Goal: Information Seeking & Learning: Learn about a topic

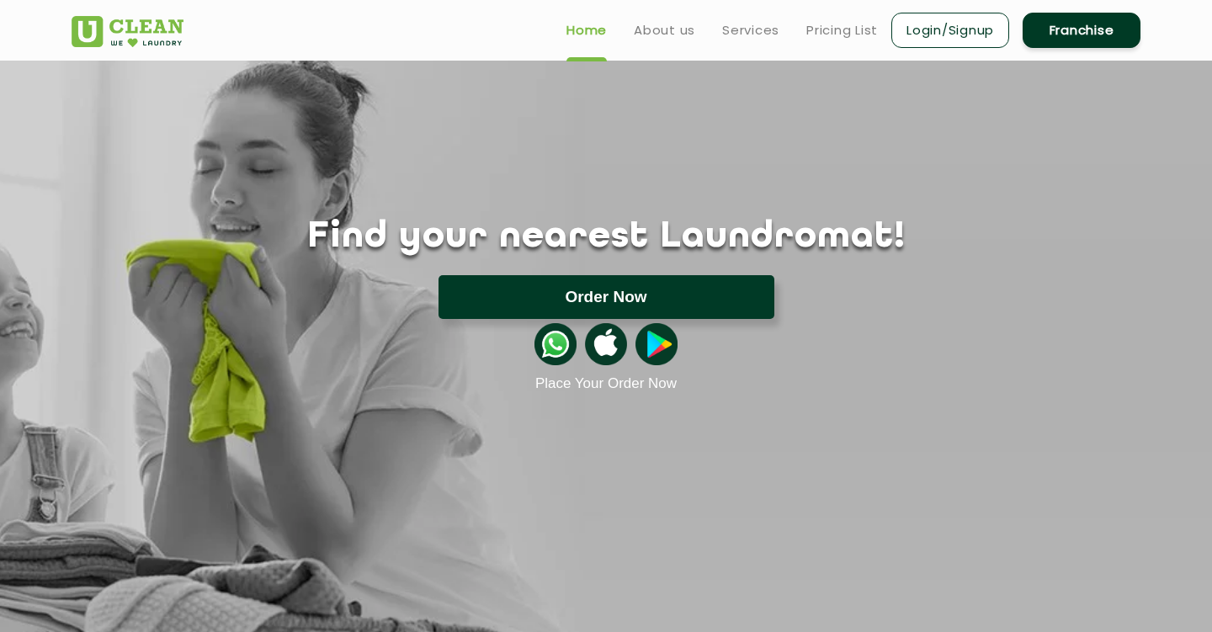
click at [682, 305] on button "Order Now" at bounding box center [607, 297] width 336 height 44
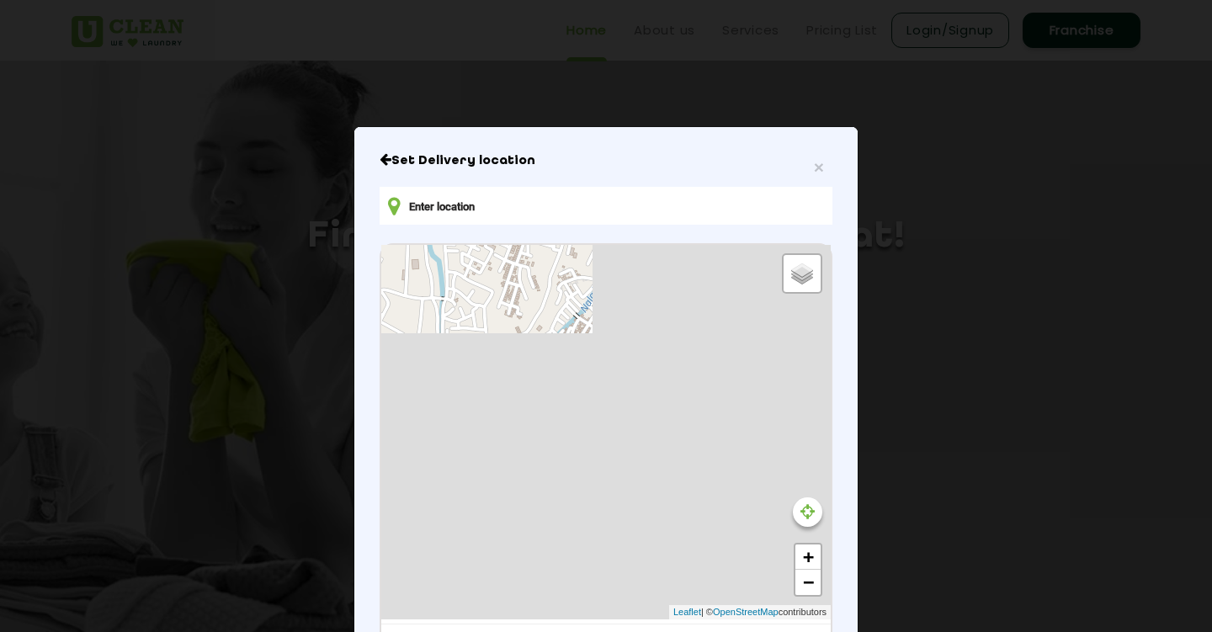
type input "8395+V83, [GEOGRAPHIC_DATA], [GEOGRAPHIC_DATA], [GEOGRAPHIC_DATA] 248001, [GEOG…"
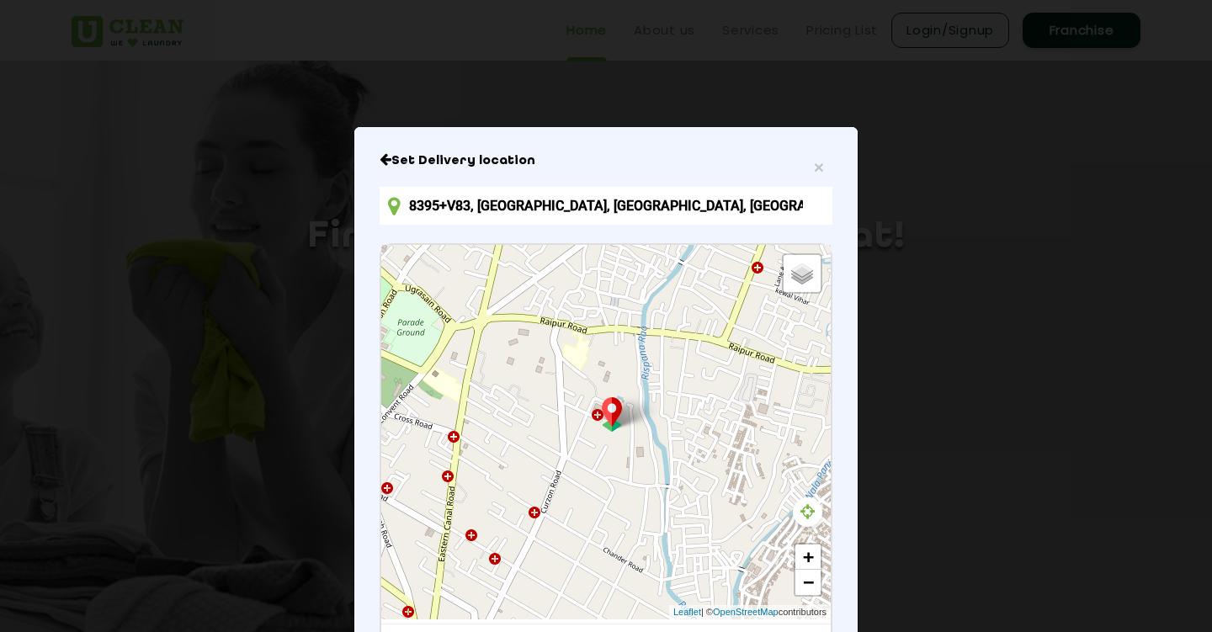
click at [805, 509] on icon at bounding box center [808, 512] width 14 height 17
click at [852, 412] on div "× Set Delivery location 8395+V83, [GEOGRAPHIC_DATA], [GEOGRAPHIC_DATA], [GEOGRA…" at bounding box center [606, 452] width 504 height 651
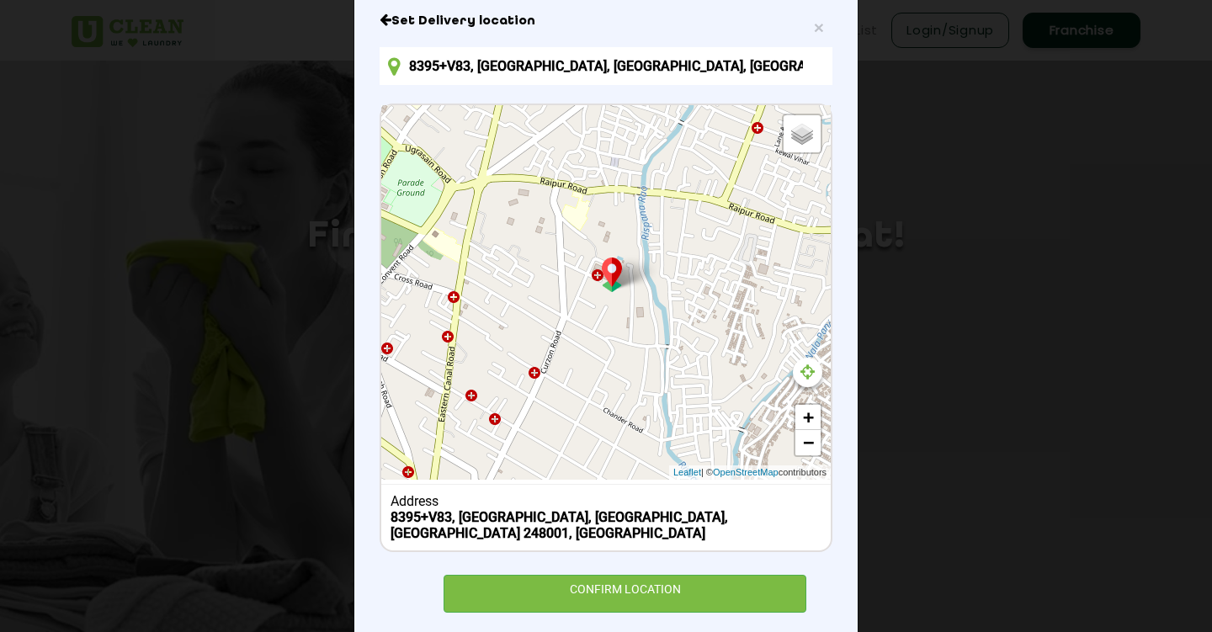
scroll to position [142, 0]
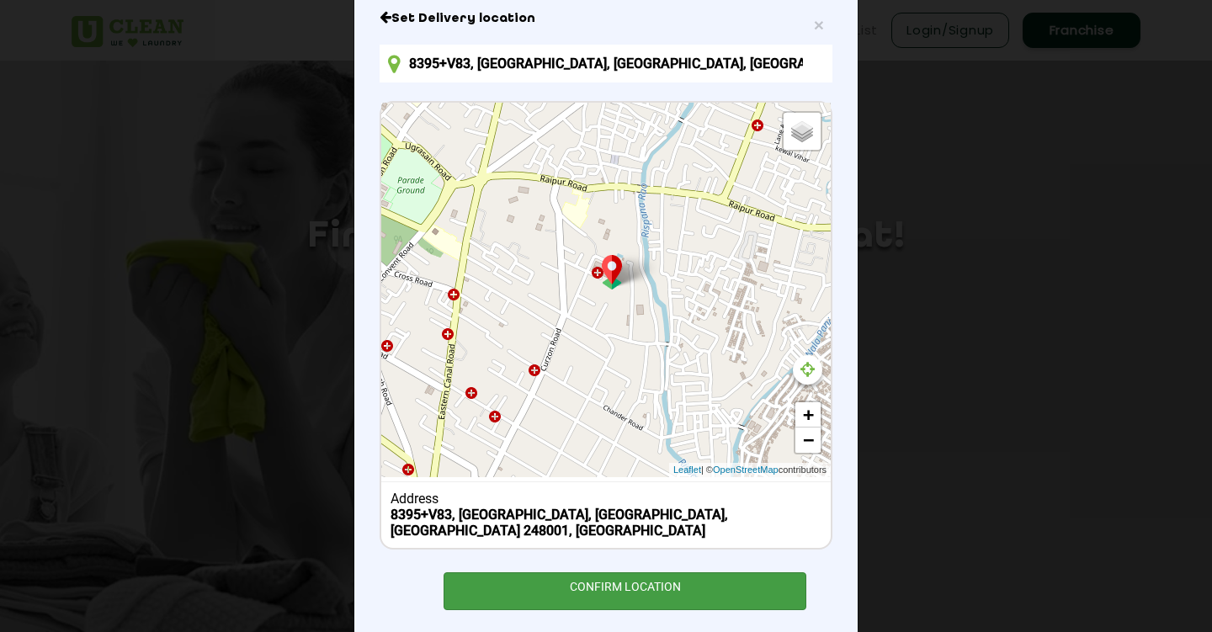
click at [656, 573] on div "CONFIRM LOCATION" at bounding box center [625, 592] width 363 height 38
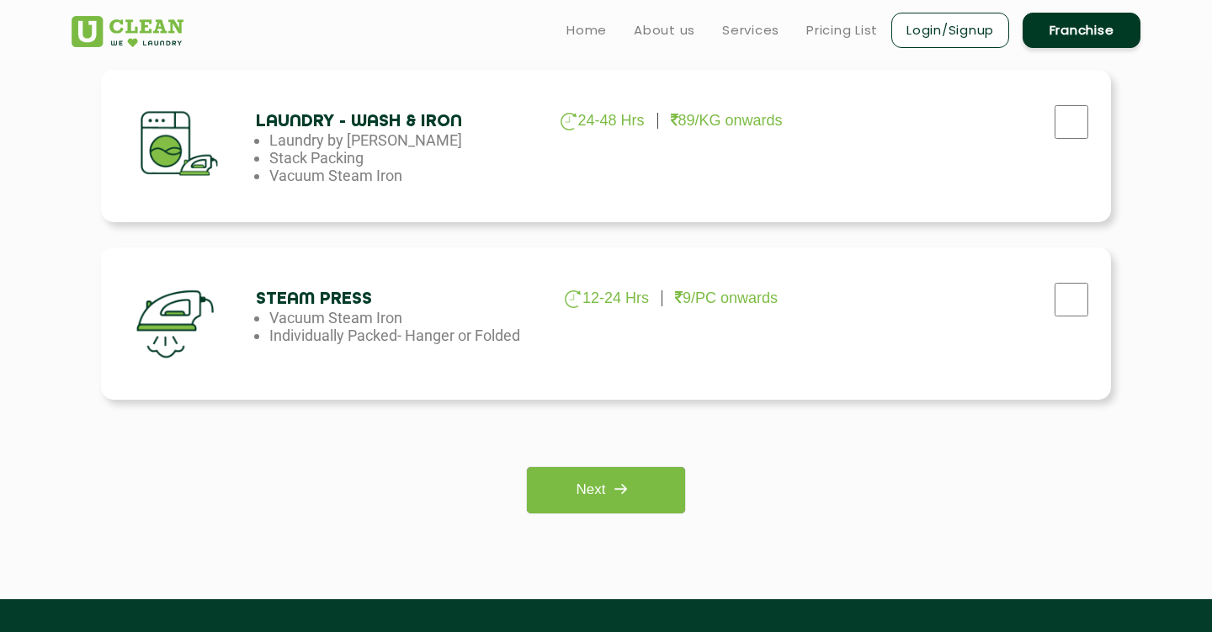
scroll to position [1120, 0]
click at [622, 488] on img at bounding box center [620, 489] width 30 height 30
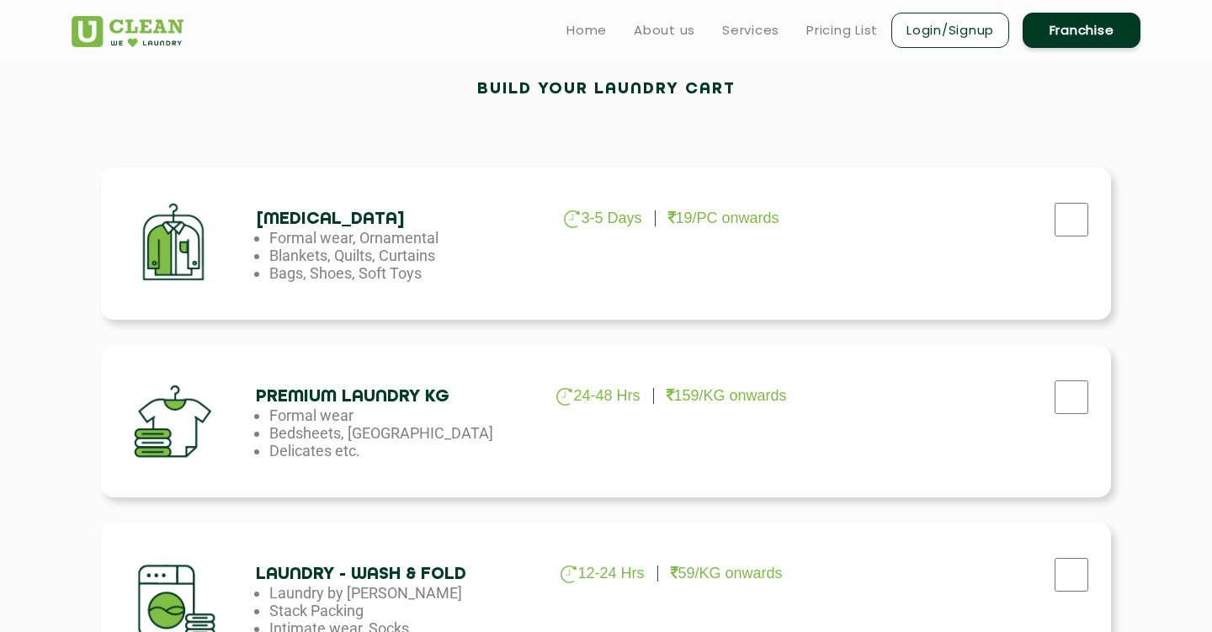
scroll to position [476, 0]
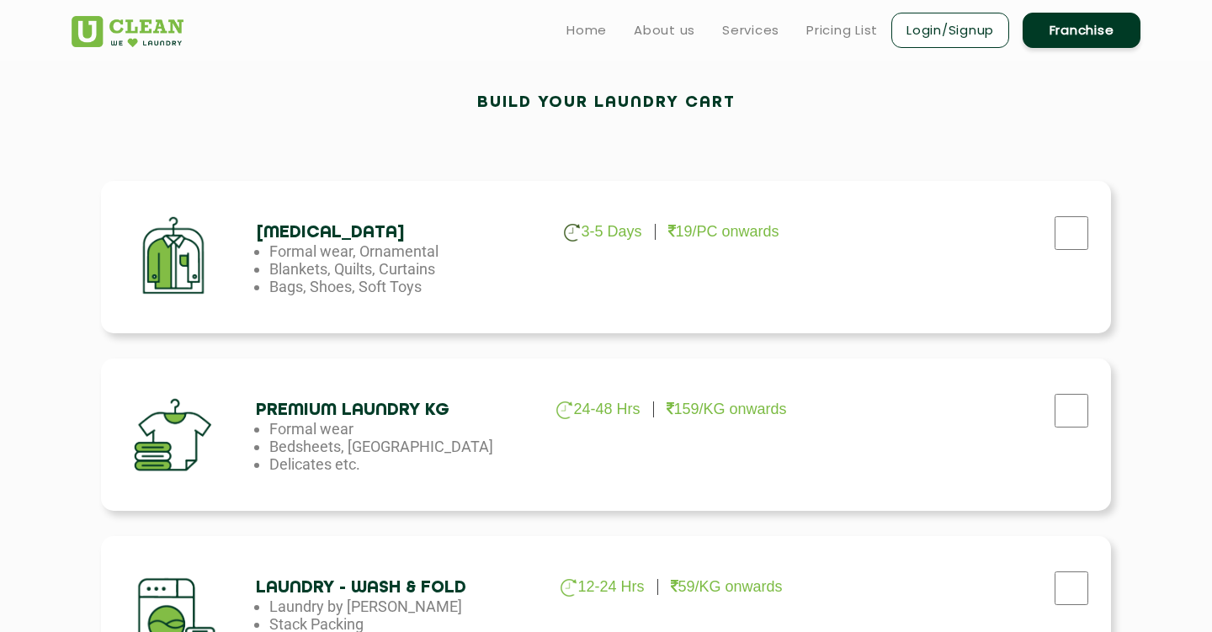
click at [351, 237] on h4 "[MEDICAL_DATA]" at bounding box center [392, 232] width 273 height 19
click at [514, 255] on li "Formal wear, Ornamental" at bounding box center [405, 251] width 273 height 18
click at [168, 256] on div at bounding box center [185, 257] width 142 height 127
click at [170, 257] on div at bounding box center [185, 257] width 142 height 127
click at [364, 232] on h4 "[MEDICAL_DATA]" at bounding box center [392, 232] width 273 height 19
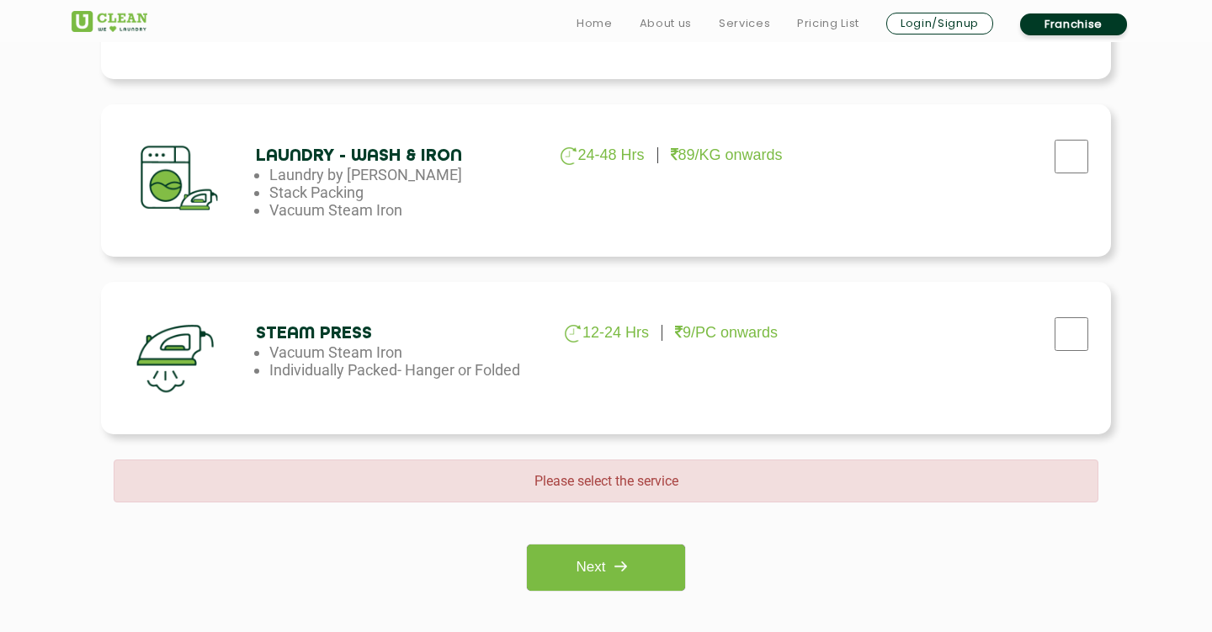
scroll to position [1147, 0]
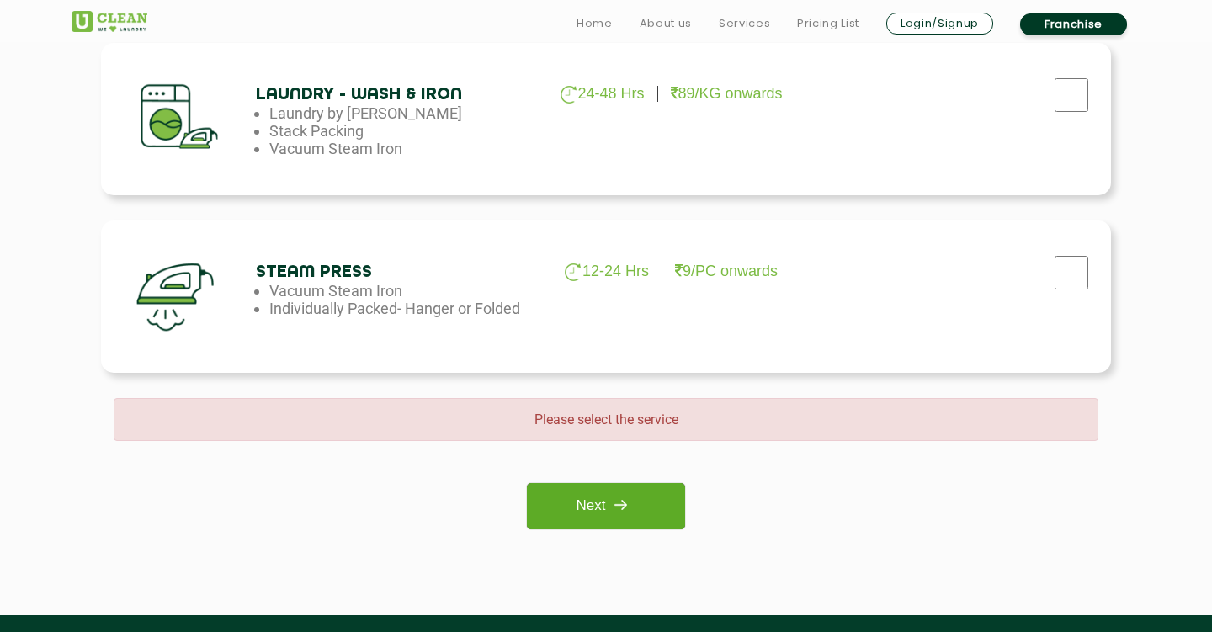
click at [610, 510] on img at bounding box center [620, 505] width 30 height 30
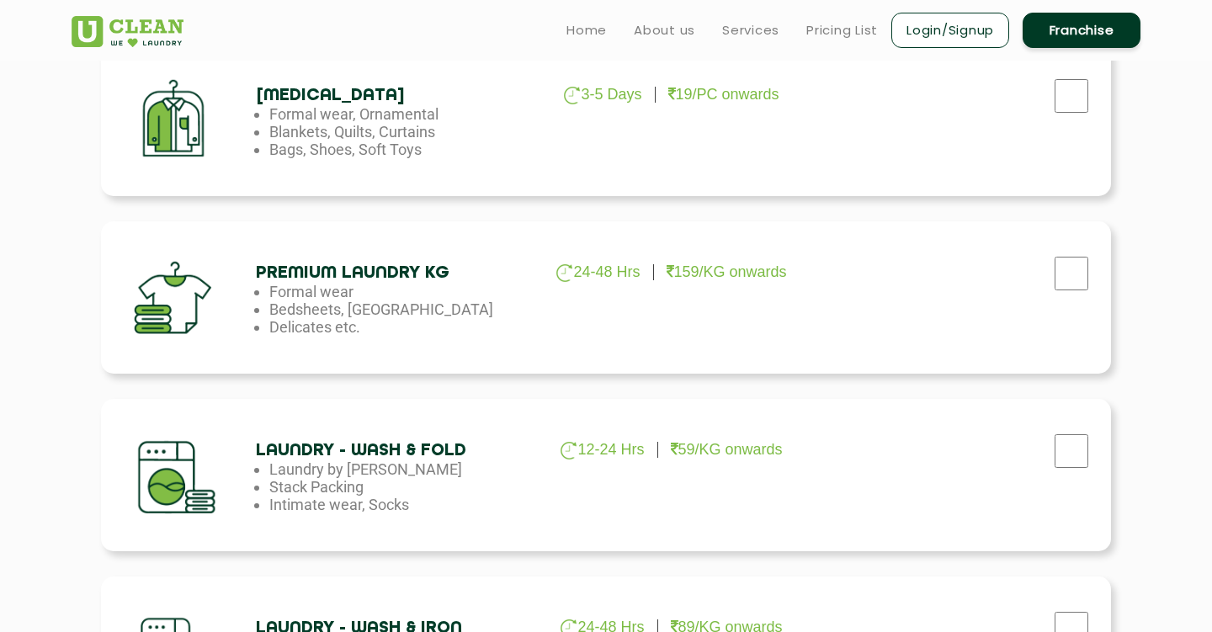
scroll to position [550, 0]
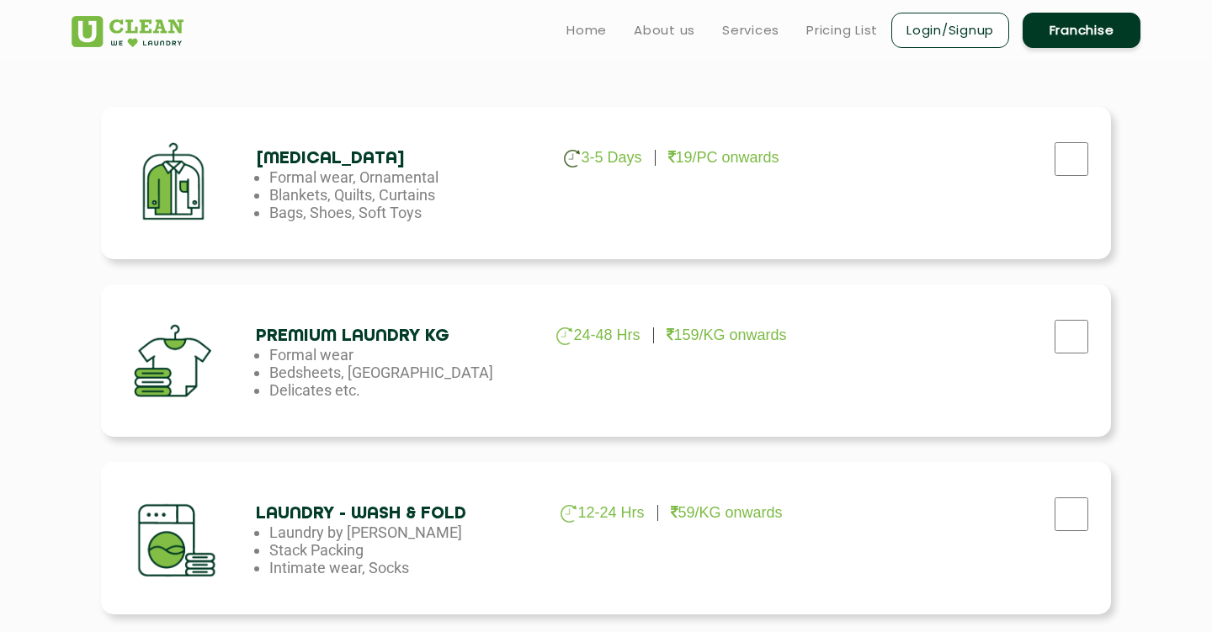
click at [317, 168] on h4 "[MEDICAL_DATA]" at bounding box center [392, 158] width 273 height 19
click at [305, 156] on h4 "[MEDICAL_DATA]" at bounding box center [392, 158] width 273 height 19
click at [591, 154] on p "3-5 Days" at bounding box center [603, 158] width 78 height 19
click at [687, 158] on p "19/PC onwards" at bounding box center [724, 158] width 111 height 18
click at [1057, 148] on input "checkbox" at bounding box center [1072, 159] width 42 height 34
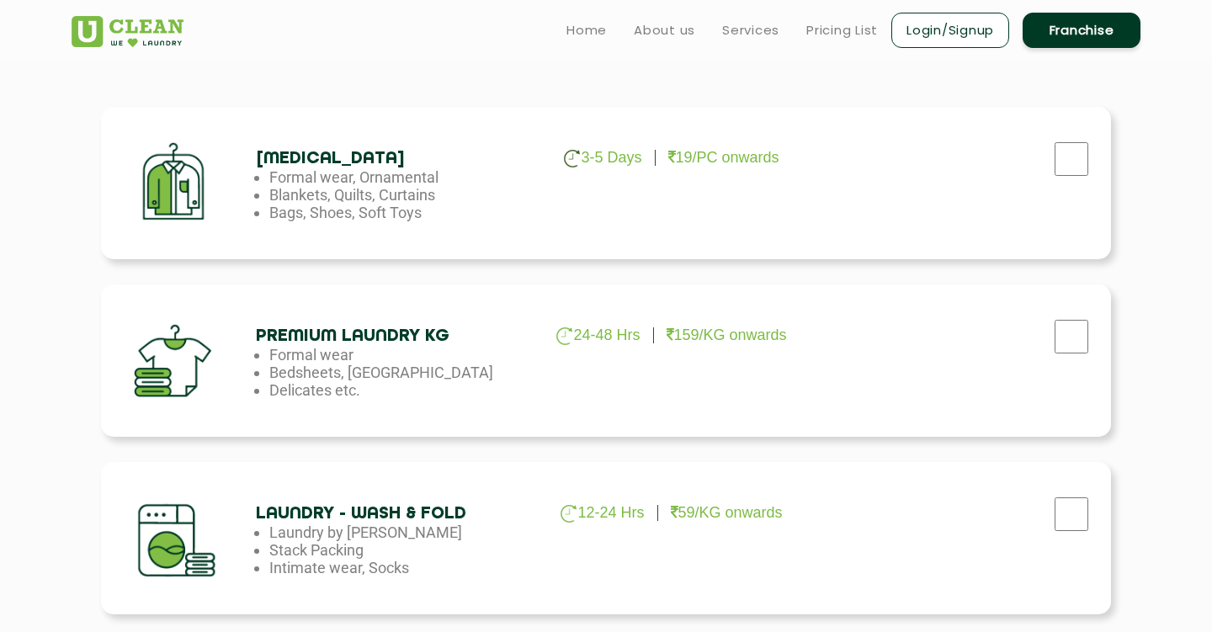
checkbox input "true"
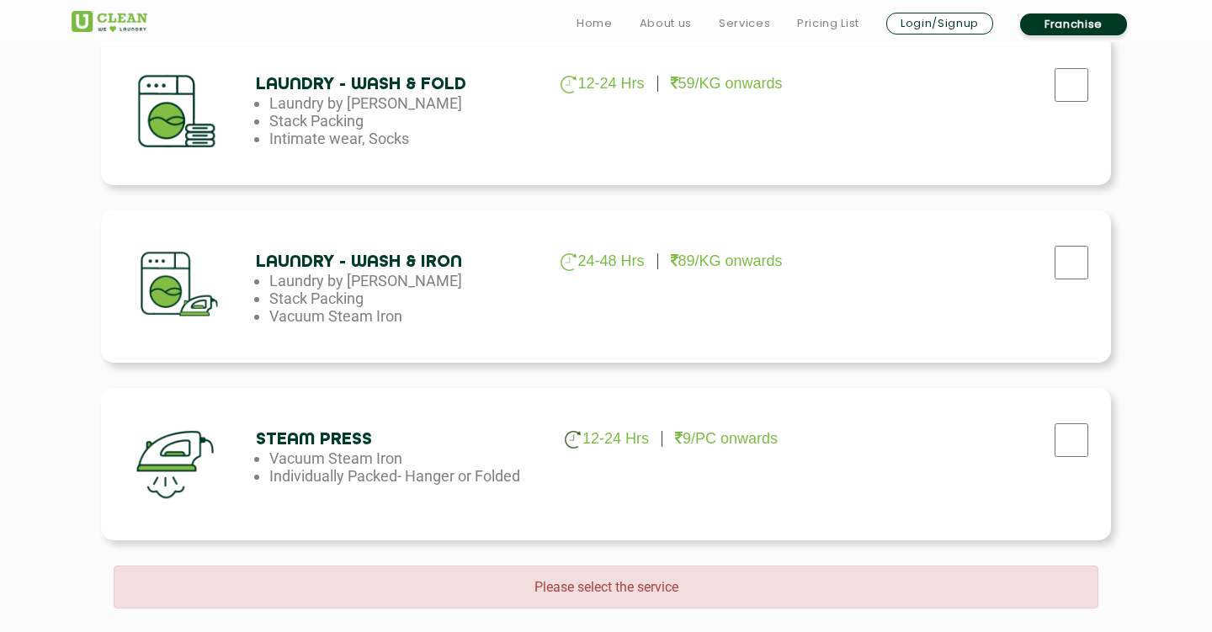
scroll to position [1196, 0]
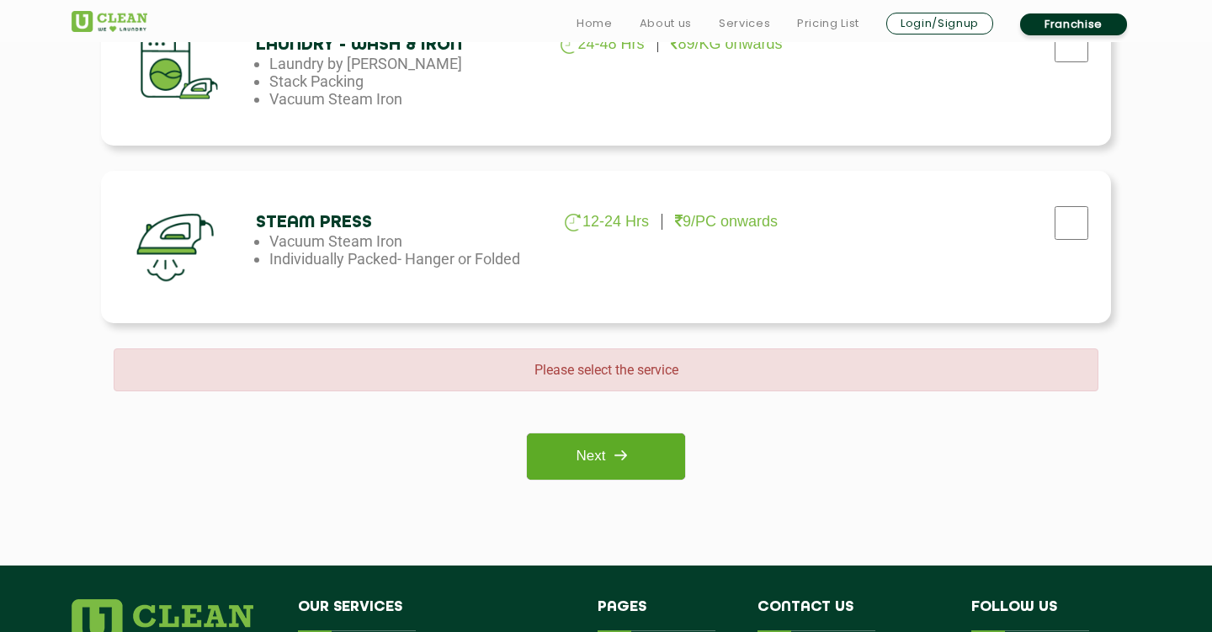
click at [577, 467] on link "Next" at bounding box center [605, 457] width 157 height 46
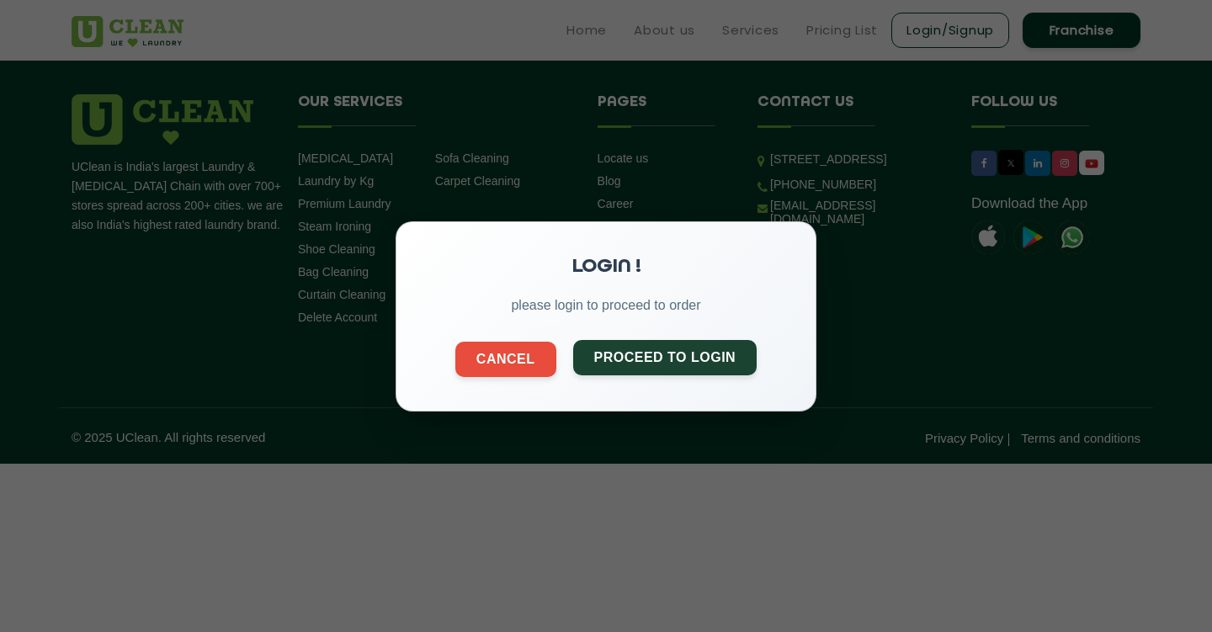
click at [631, 351] on button "Proceed to Login" at bounding box center [665, 356] width 184 height 35
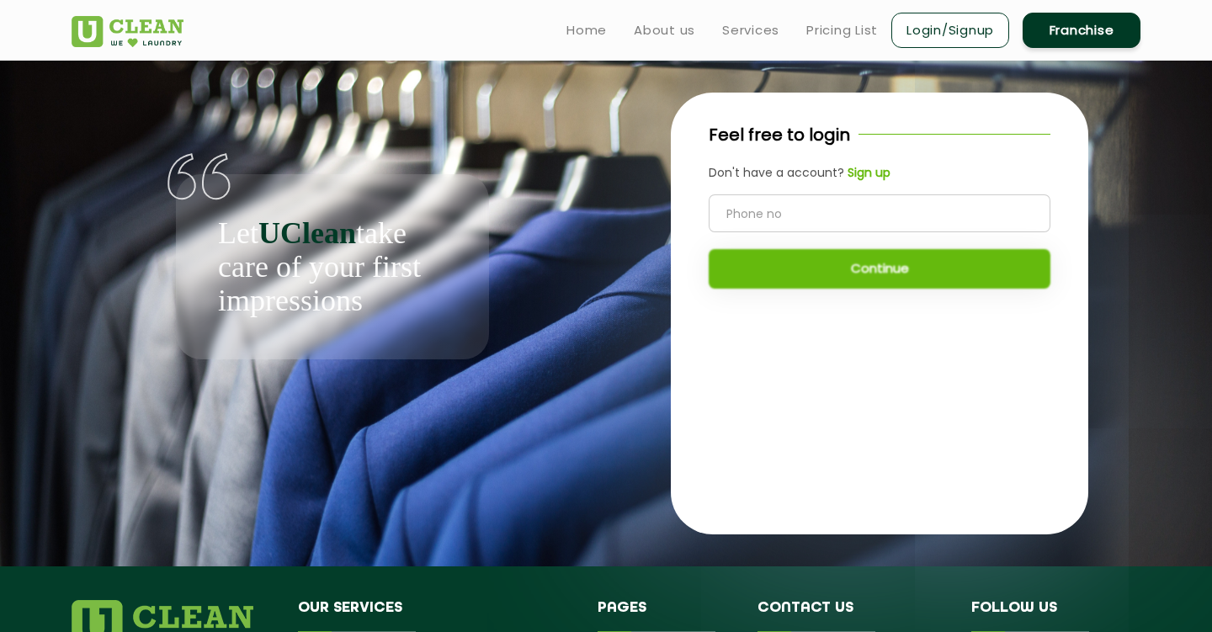
click at [786, 217] on input "tel" at bounding box center [880, 213] width 342 height 38
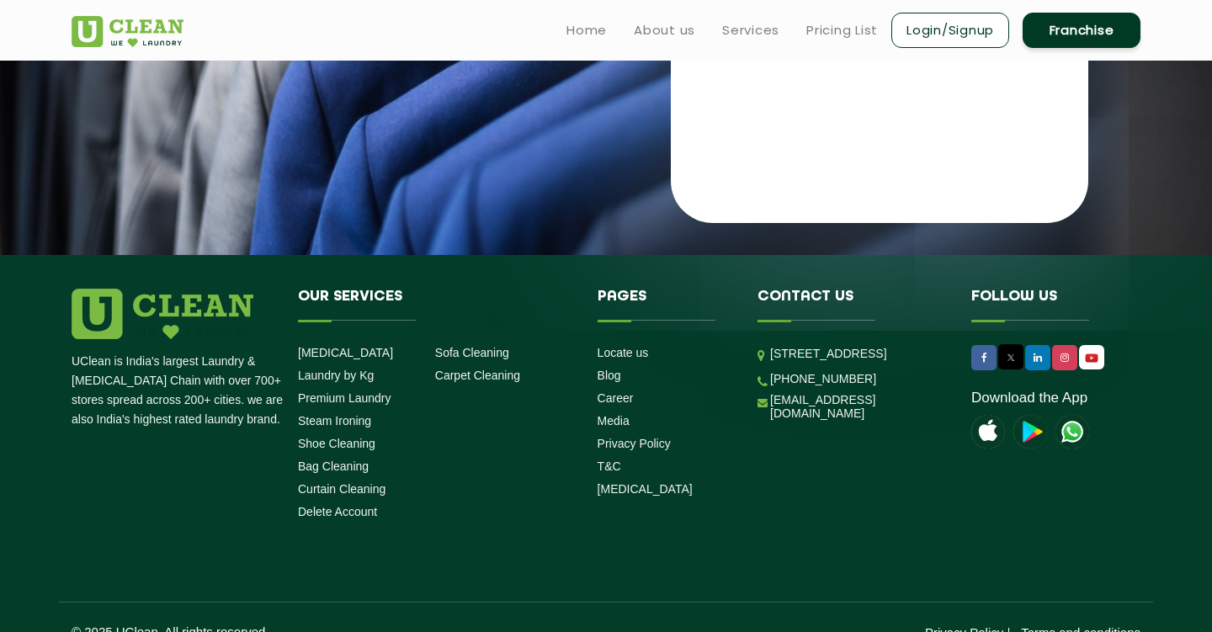
scroll to position [25, 0]
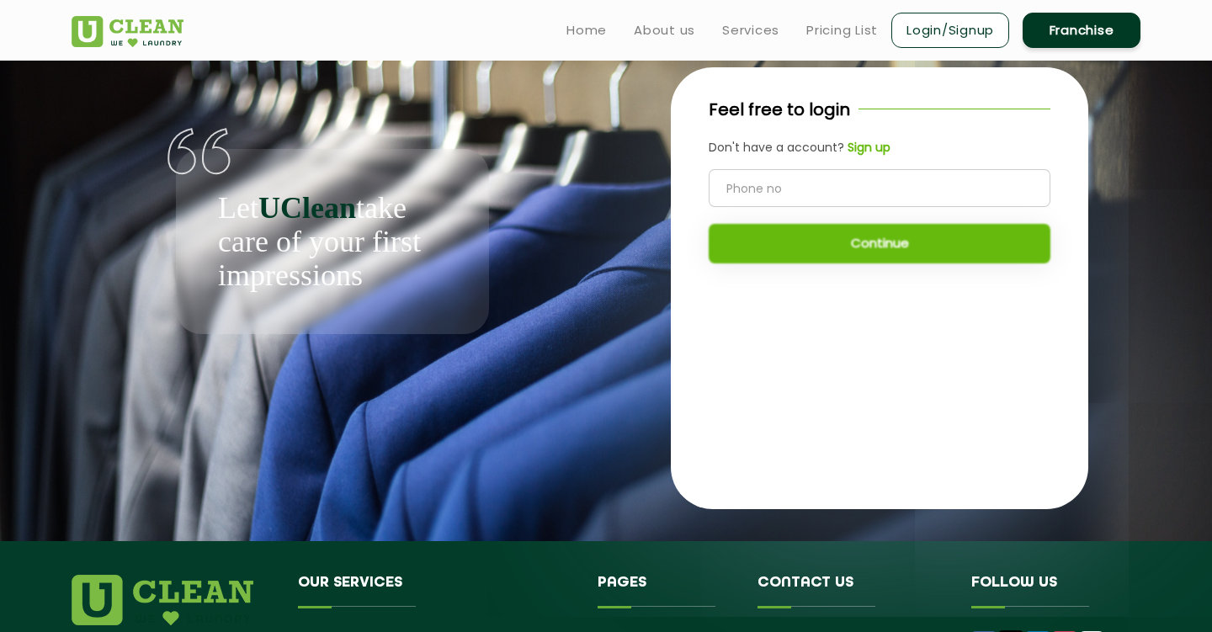
click at [812, 178] on input "tel" at bounding box center [880, 188] width 342 height 38
type input "6"
type input "7004726207"
click at [834, 236] on button "Continue" at bounding box center [880, 244] width 342 height 40
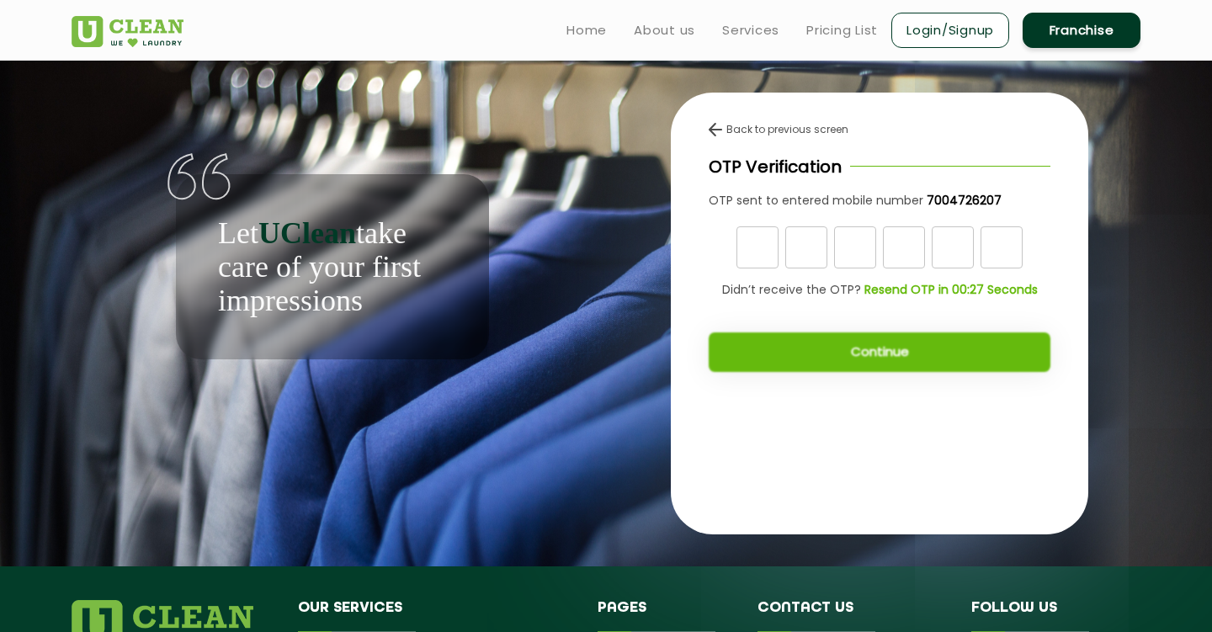
click at [760, 253] on input "text" at bounding box center [758, 247] width 42 height 42
type input "2"
type input "8"
type input "9"
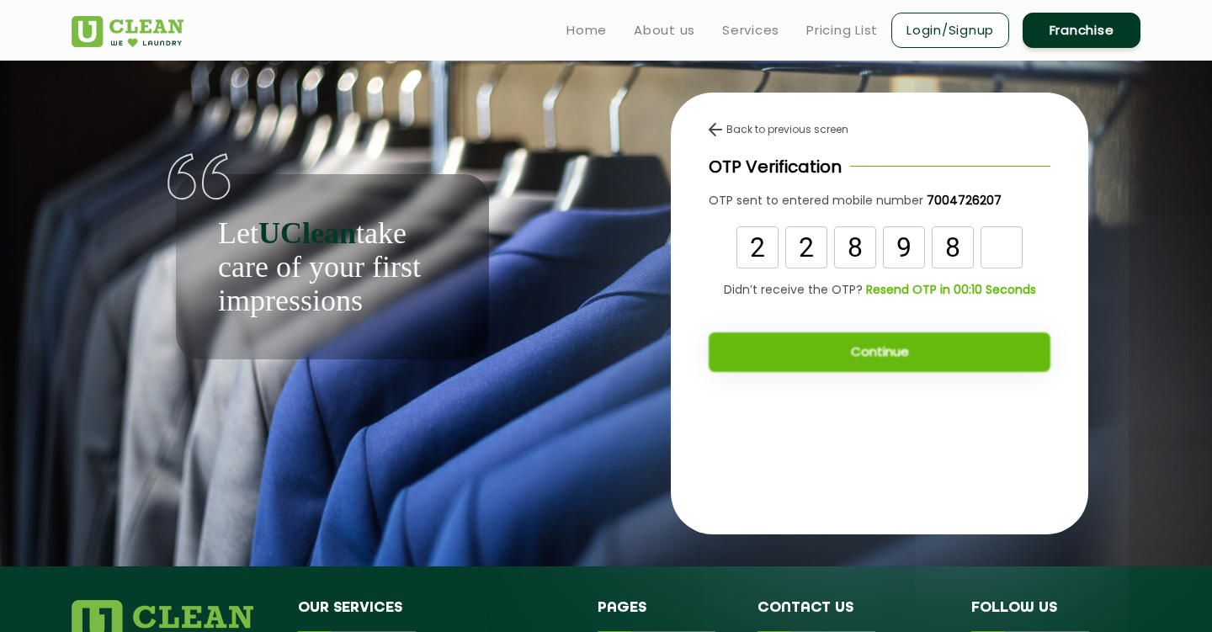
type input "8"
type input "6"
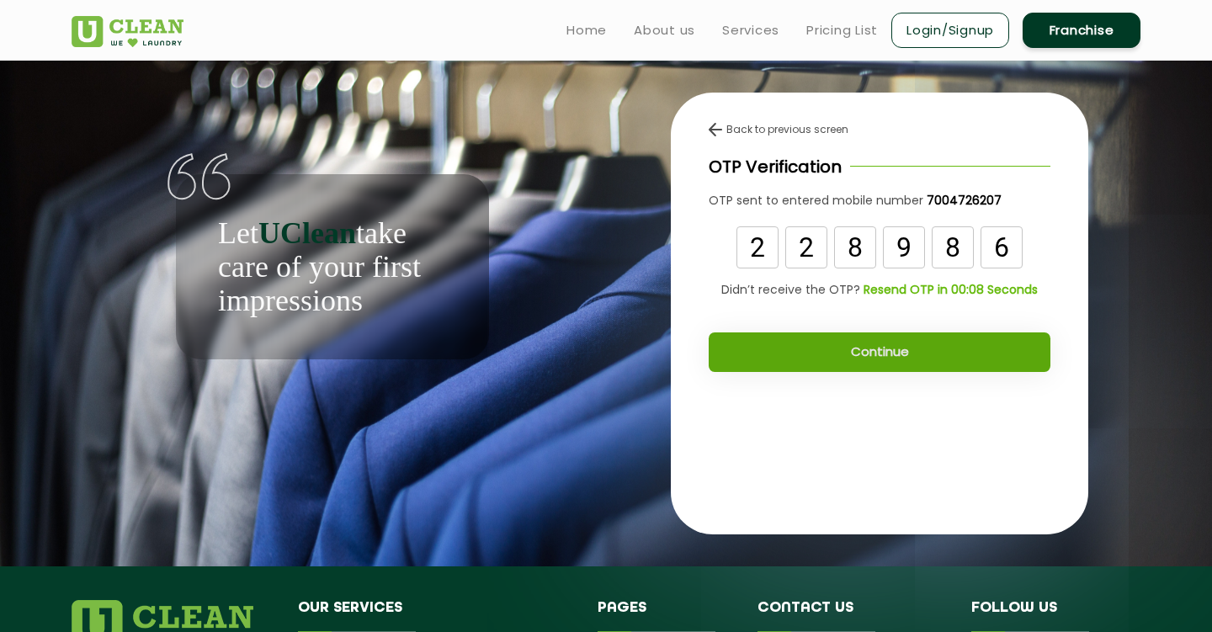
click at [773, 354] on button "Continue" at bounding box center [880, 353] width 342 height 40
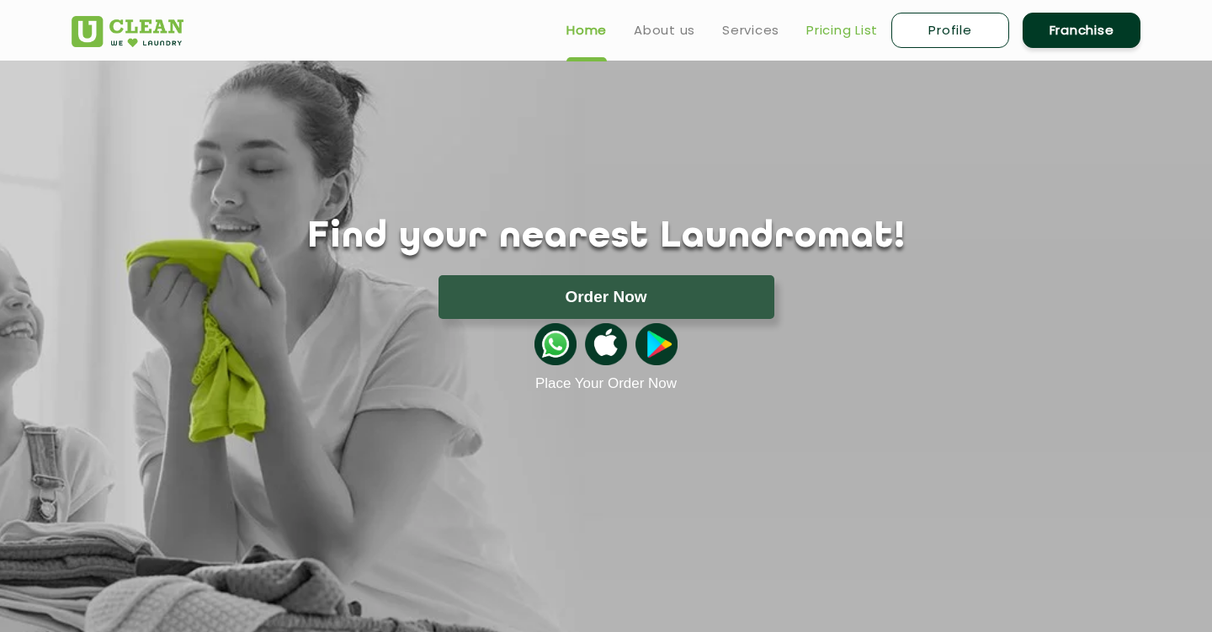
click at [843, 33] on link "Pricing List" at bounding box center [843, 30] width 72 height 20
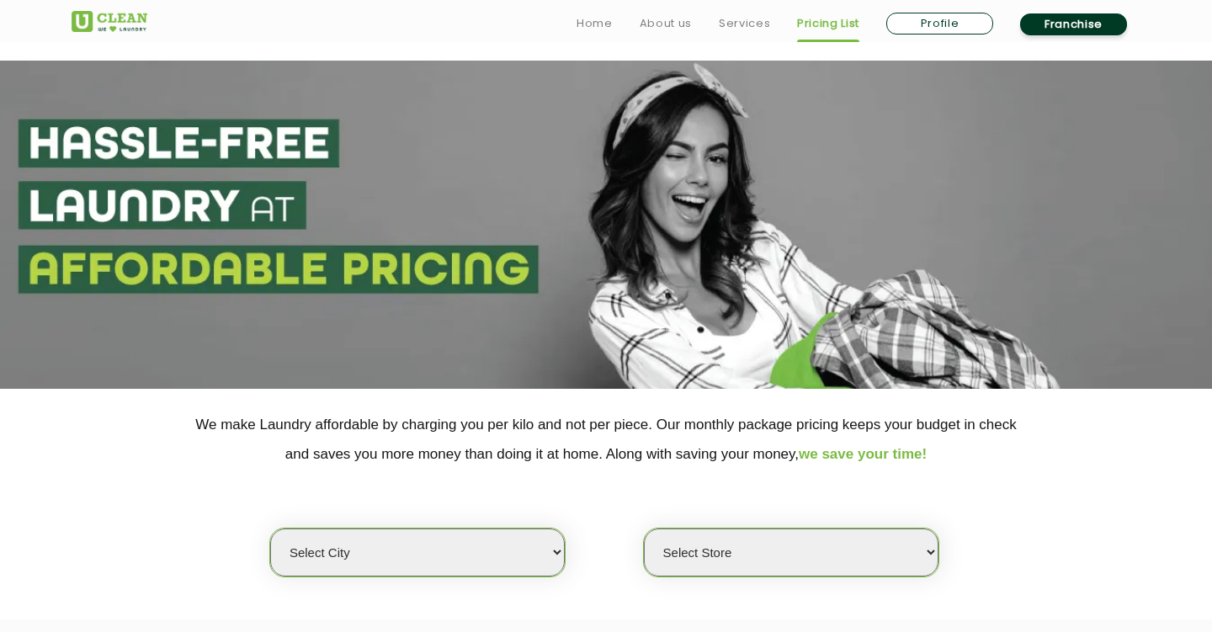
scroll to position [219, 0]
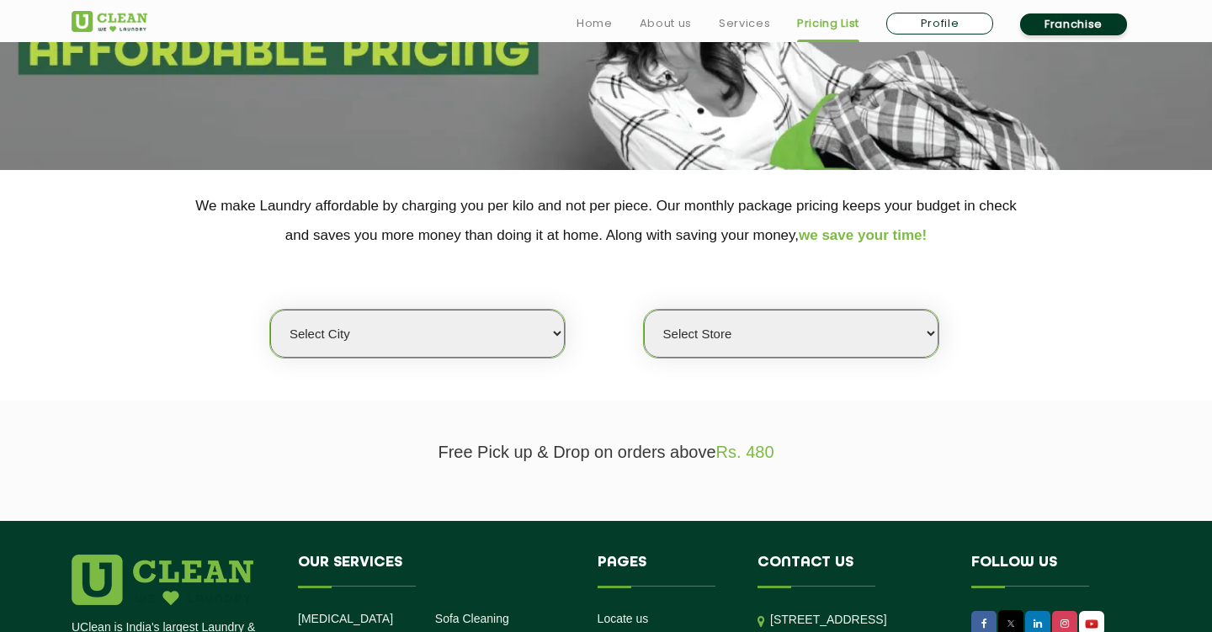
select select "28"
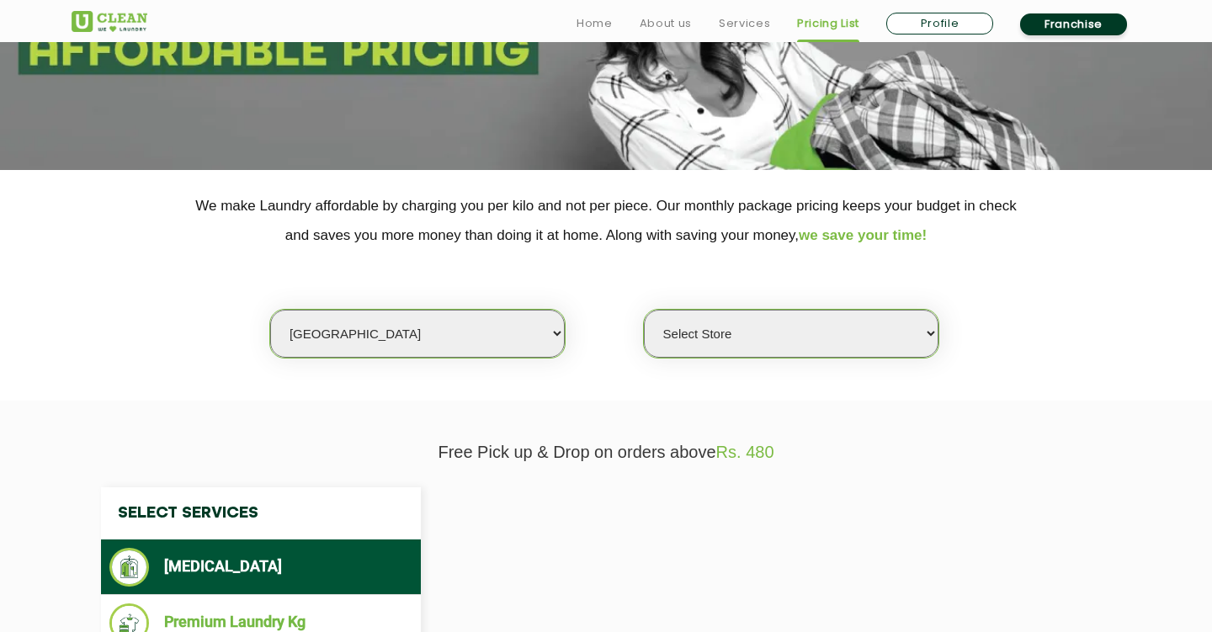
select select "0"
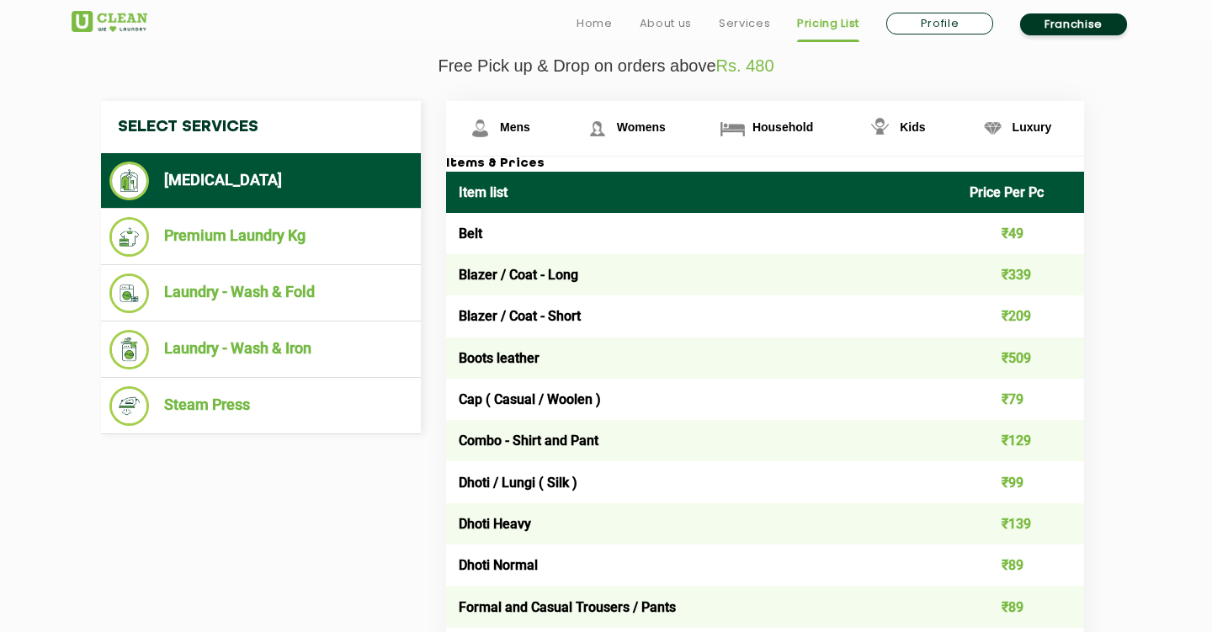
scroll to position [607, 0]
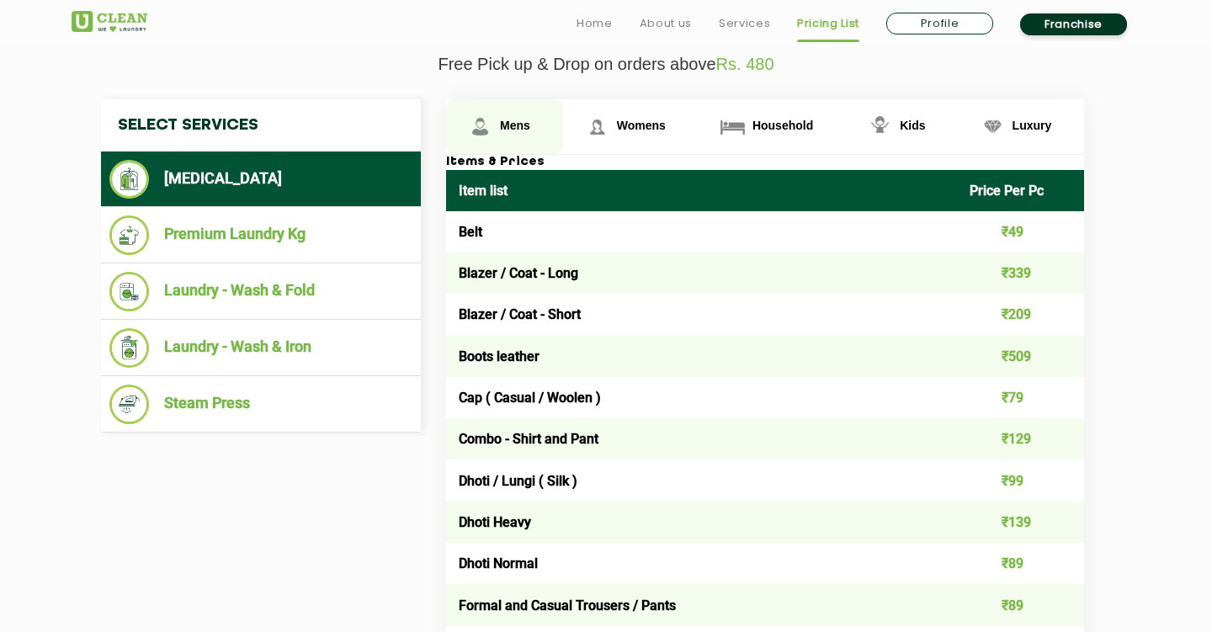
click at [505, 129] on link "Mens" at bounding box center [504, 126] width 117 height 55
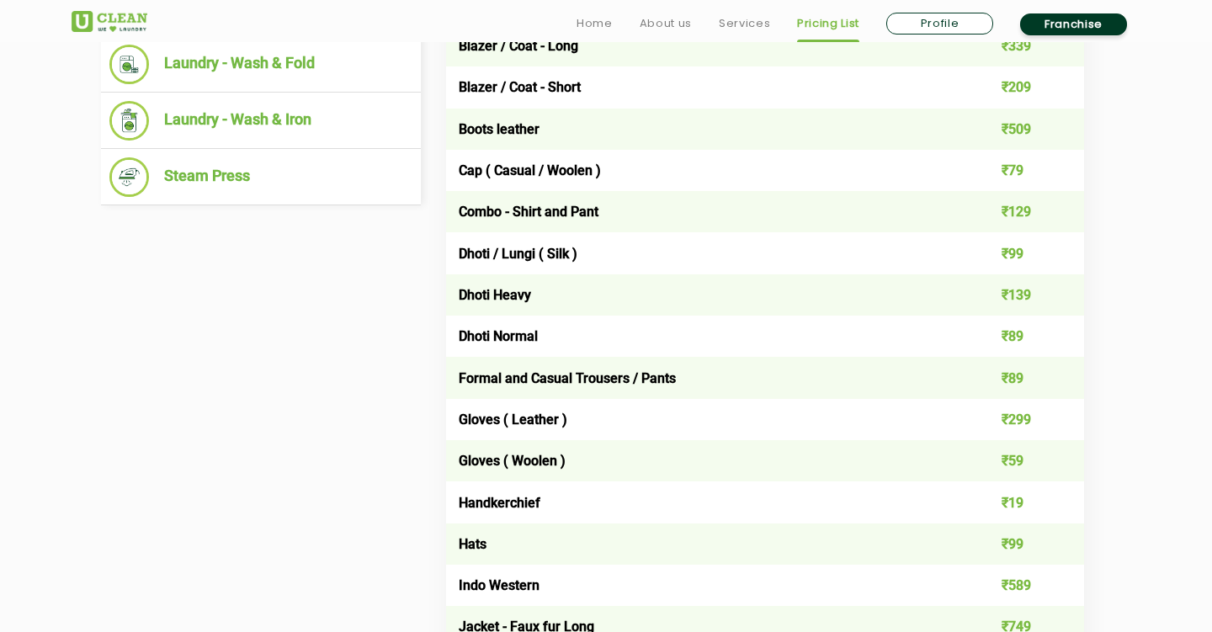
scroll to position [872, 0]
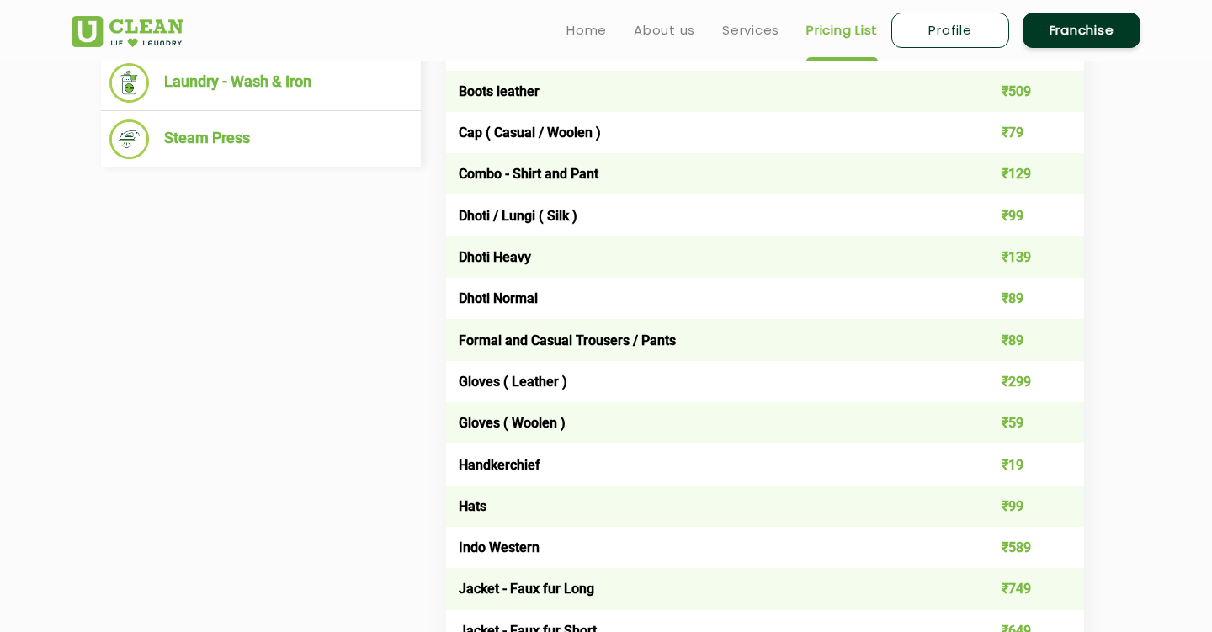
click at [591, 329] on td "Formal and Casual Trousers / Pants" at bounding box center [701, 339] width 511 height 41
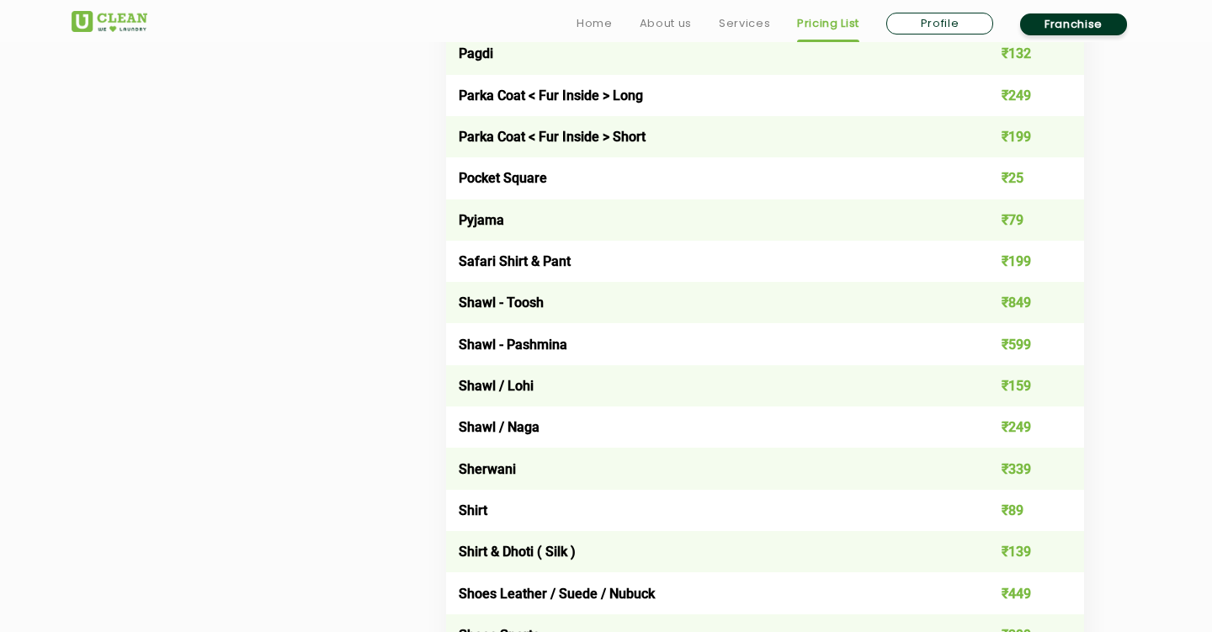
scroll to position [2086, 0]
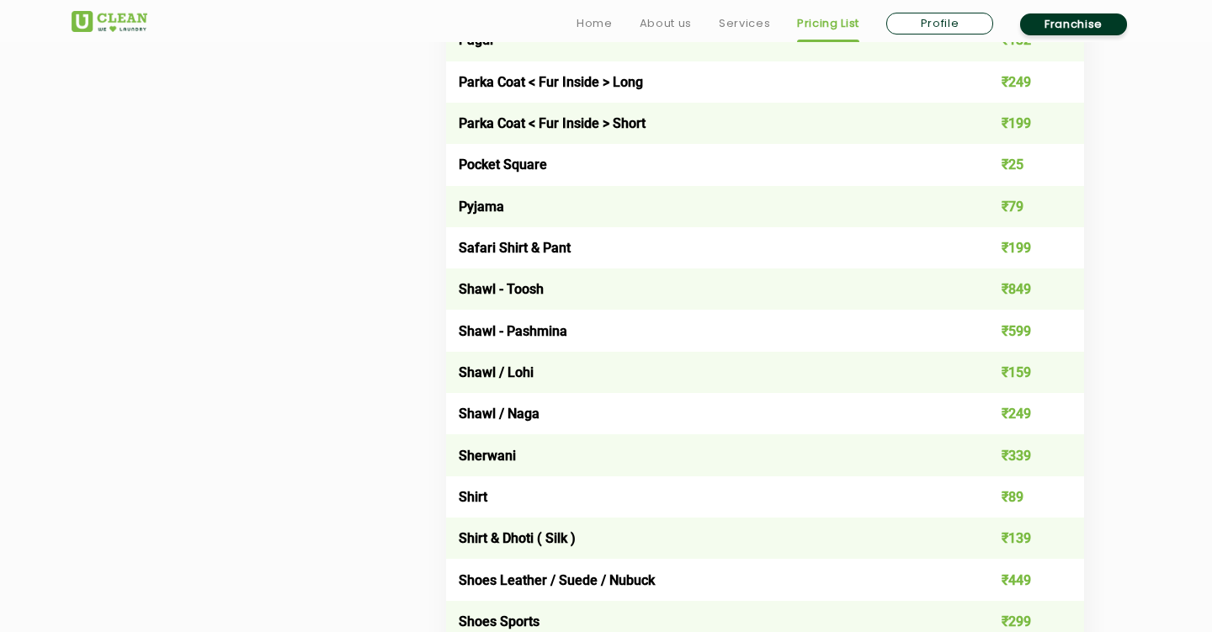
click at [979, 477] on td "₹89" at bounding box center [1021, 497] width 128 height 41
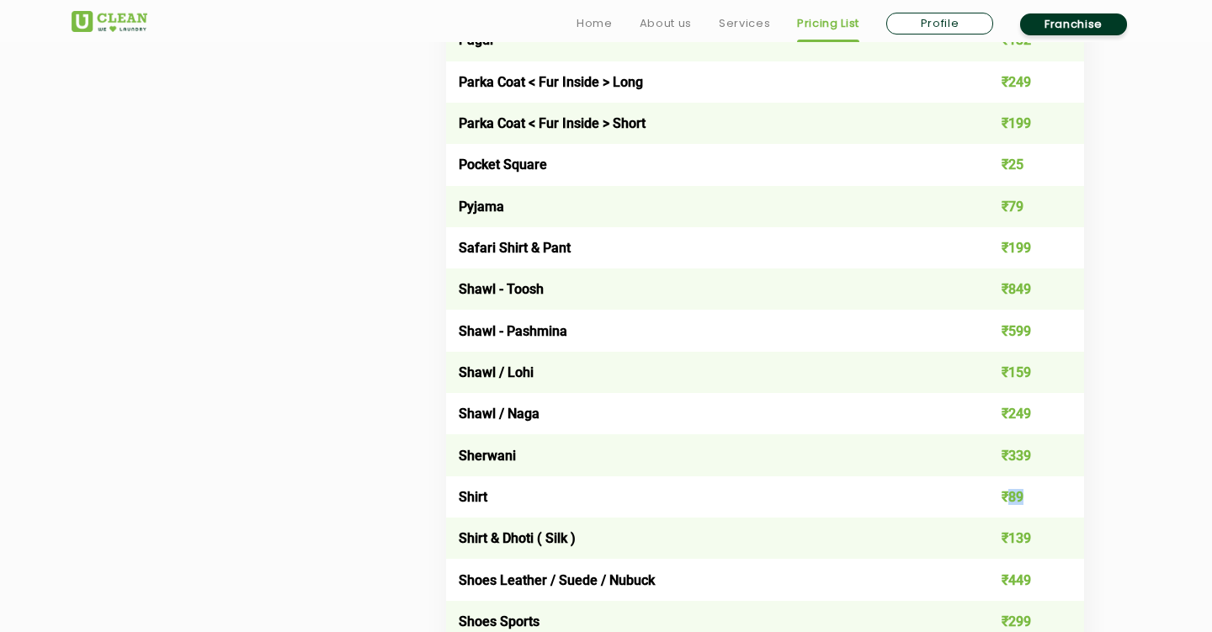
click at [979, 477] on td "₹89" at bounding box center [1021, 497] width 128 height 41
click at [1039, 477] on td "₹89" at bounding box center [1021, 497] width 128 height 41
click at [973, 477] on td "₹89" at bounding box center [1021, 497] width 128 height 41
click at [1072, 395] on div "Mens Womens Household Kids Luxury Items & Prices Item list Price Per Pc Belt ₹4…" at bounding box center [779, 158] width 690 height 3074
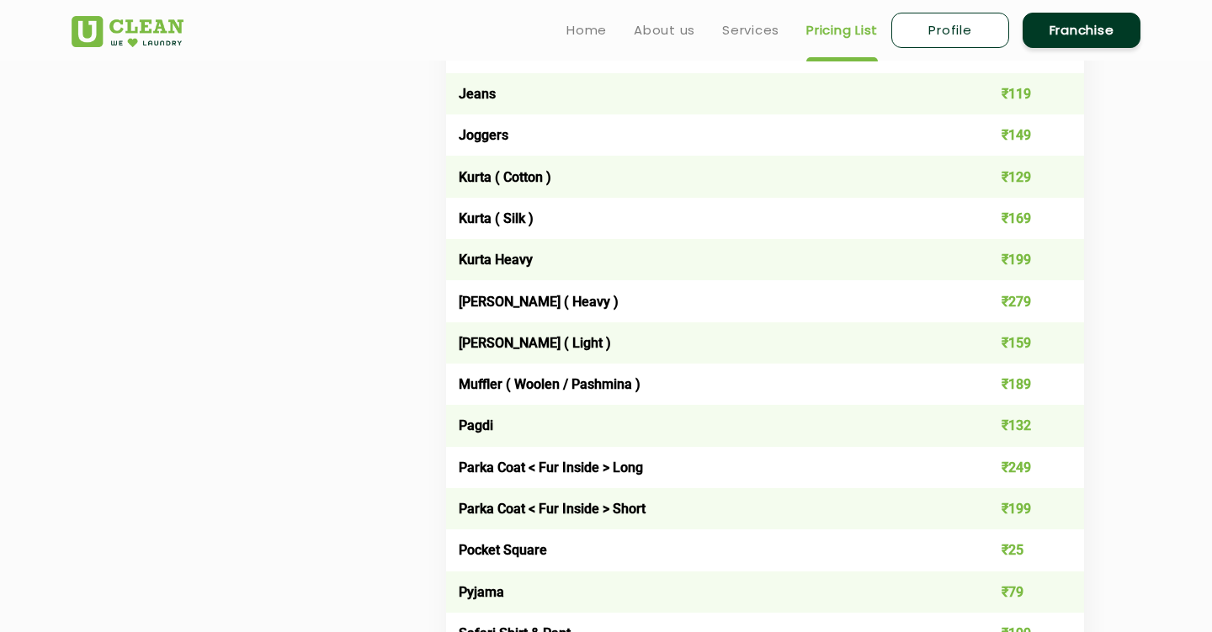
scroll to position [1585, 0]
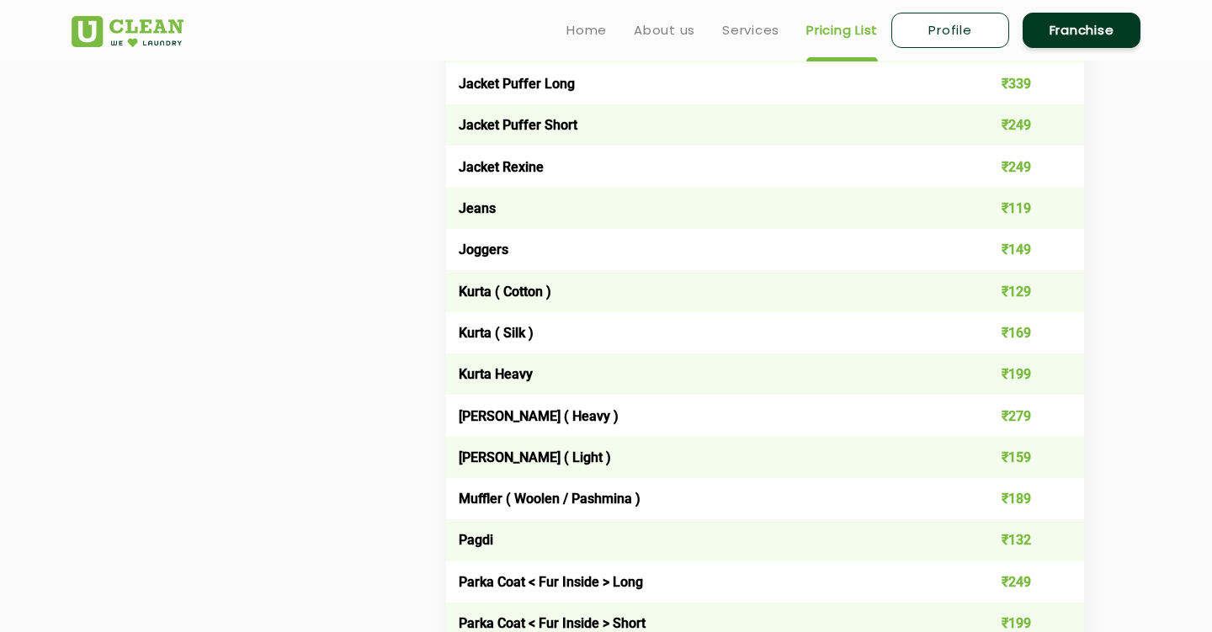
click at [535, 270] on td "Kurta ( Cotton )" at bounding box center [701, 290] width 511 height 41
click at [658, 270] on td "Kurta ( Cotton )" at bounding box center [701, 290] width 511 height 41
click at [982, 270] on td "₹129" at bounding box center [1021, 290] width 128 height 41
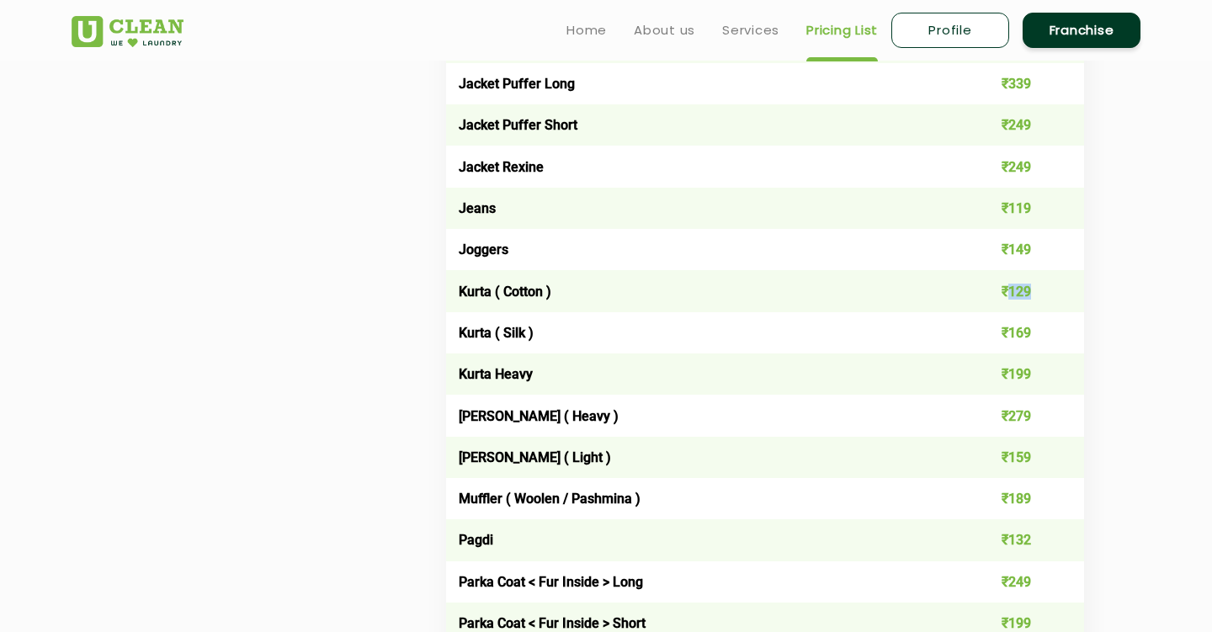
click at [1028, 312] on td "₹169" at bounding box center [1021, 332] width 128 height 41
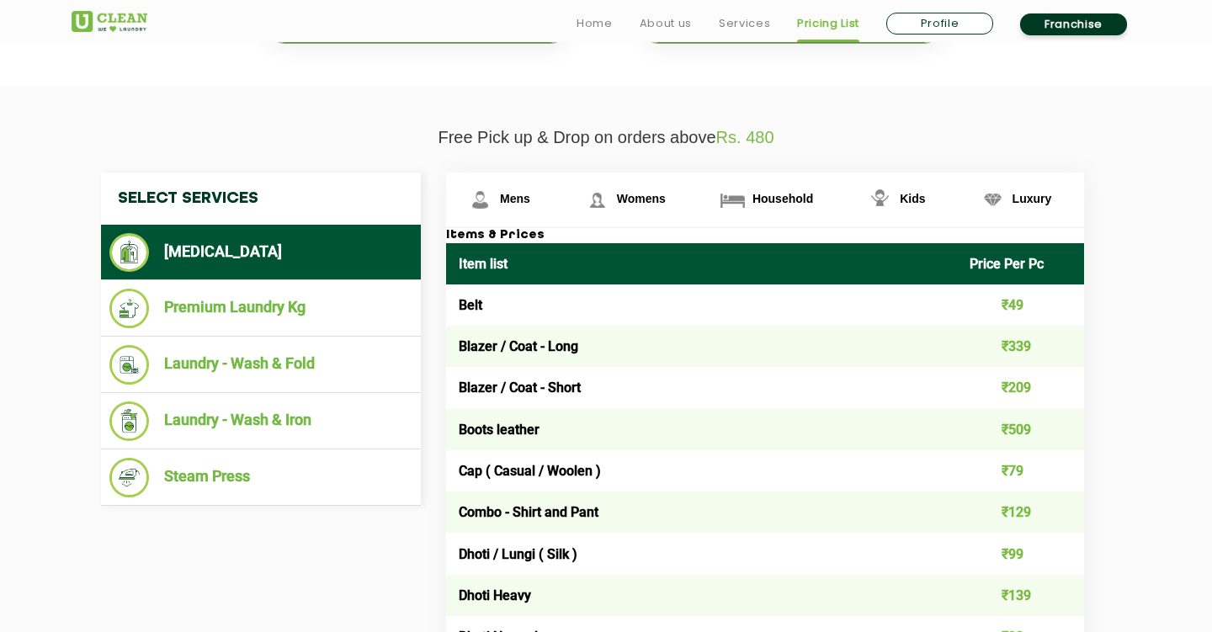
scroll to position [610, 0]
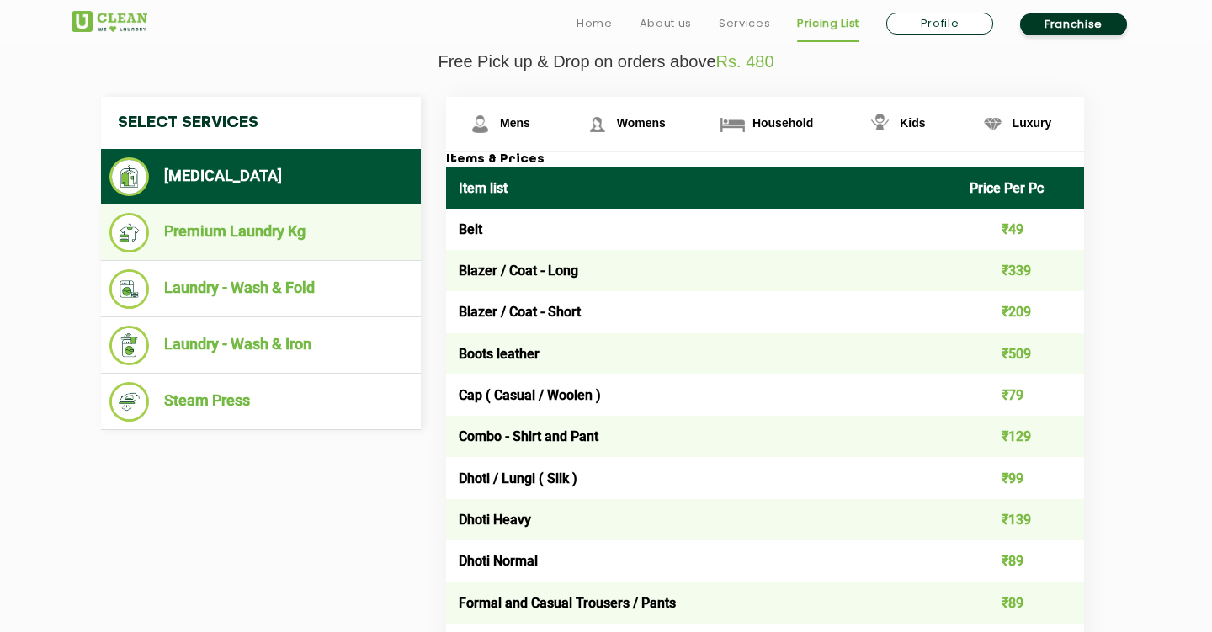
click at [271, 213] on li "Premium Laundry Kg" at bounding box center [260, 233] width 303 height 40
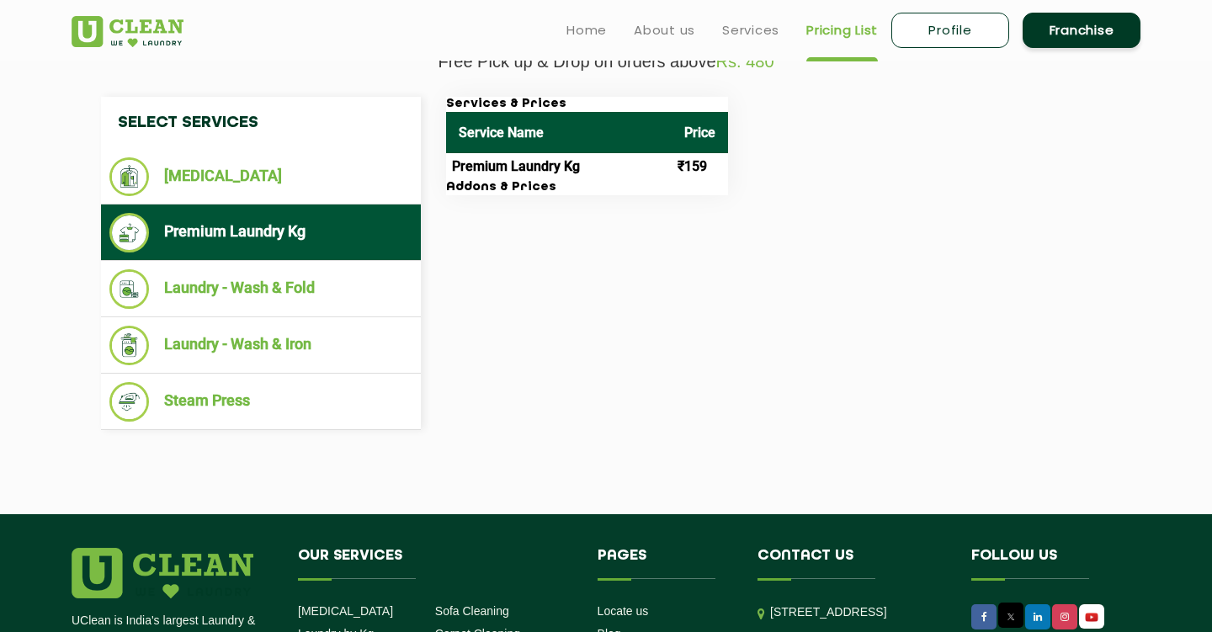
scroll to position [567, 0]
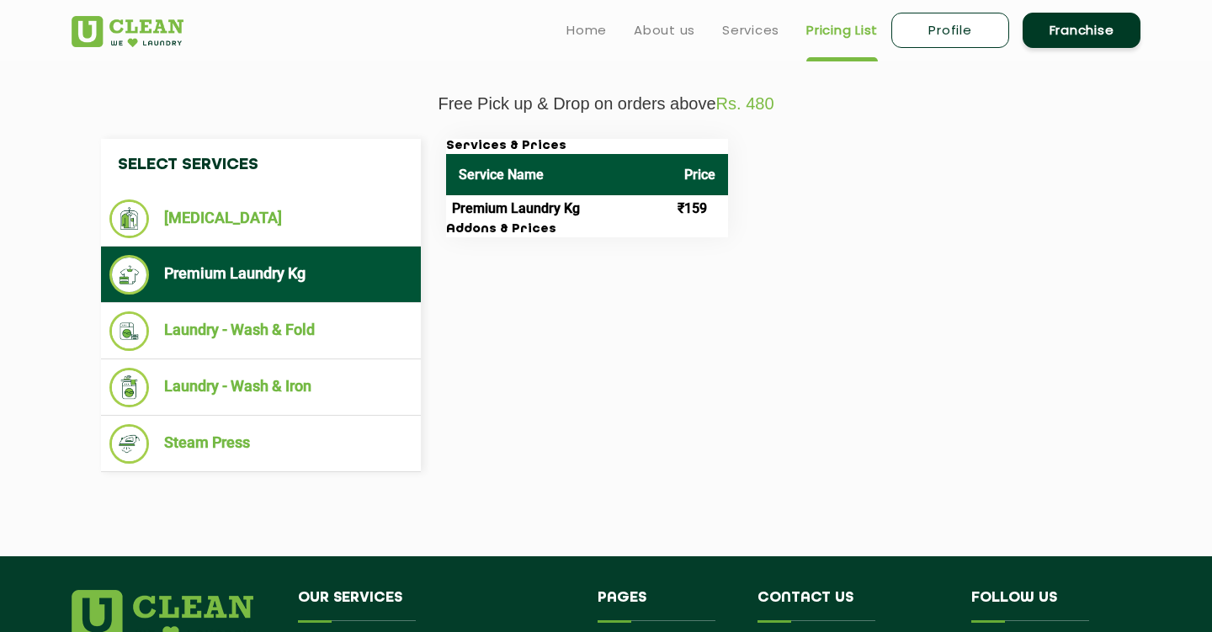
click at [528, 202] on td "Premium Laundry Kg" at bounding box center [559, 208] width 226 height 27
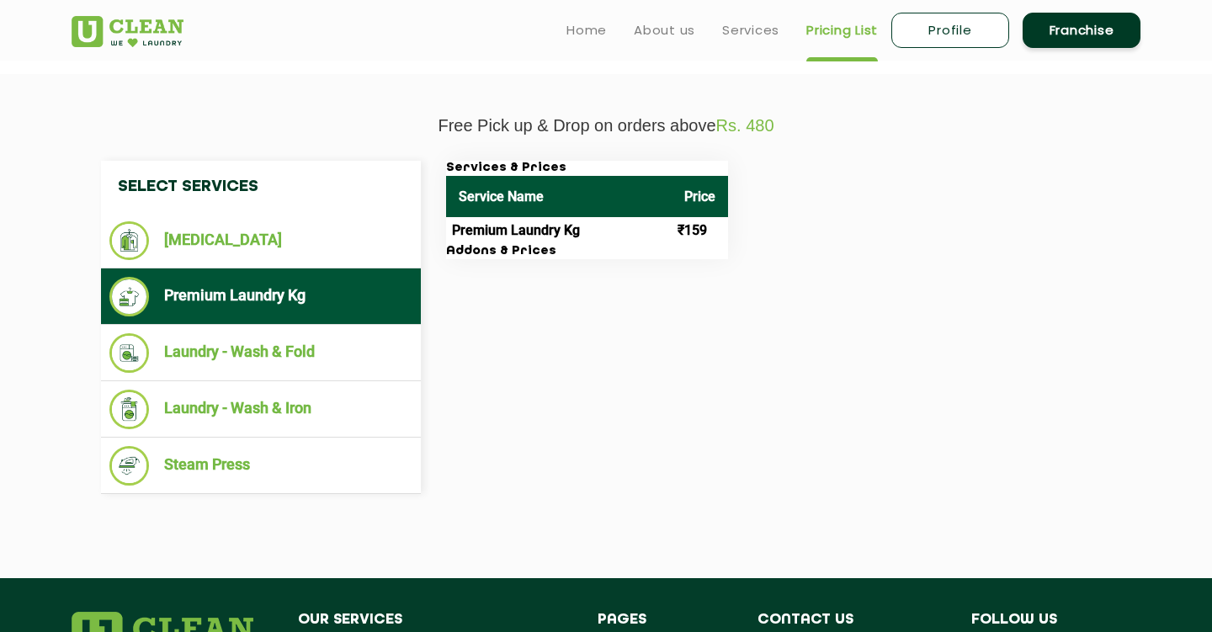
scroll to position [542, 0]
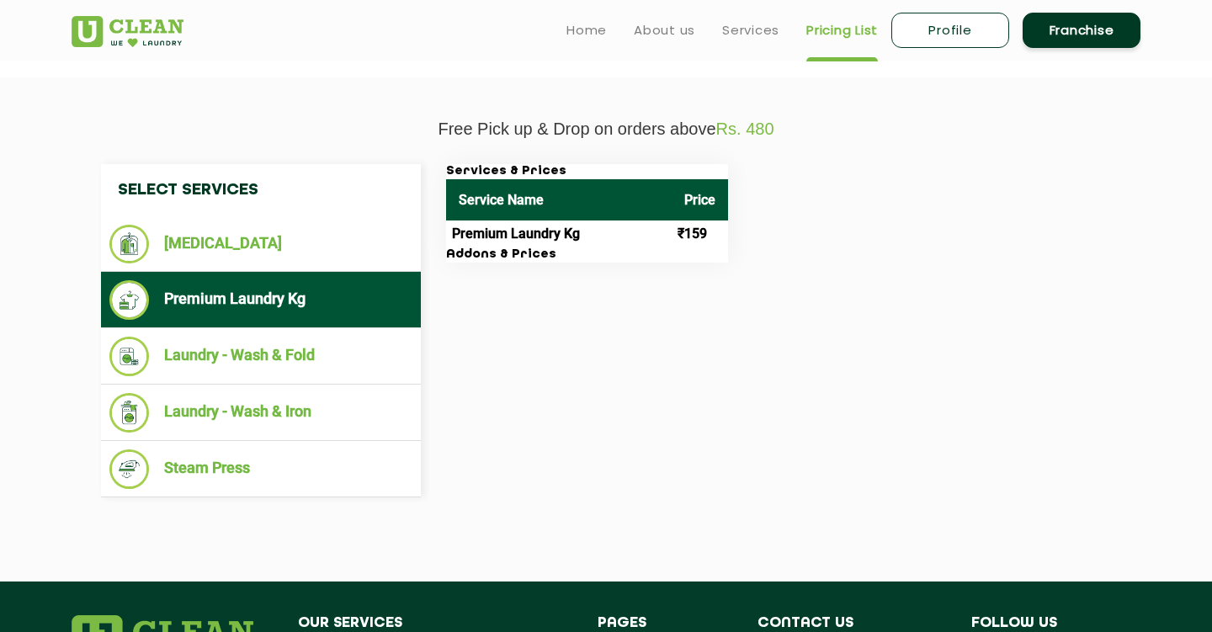
click at [514, 248] on h3 "Addons & Prices" at bounding box center [587, 255] width 282 height 15
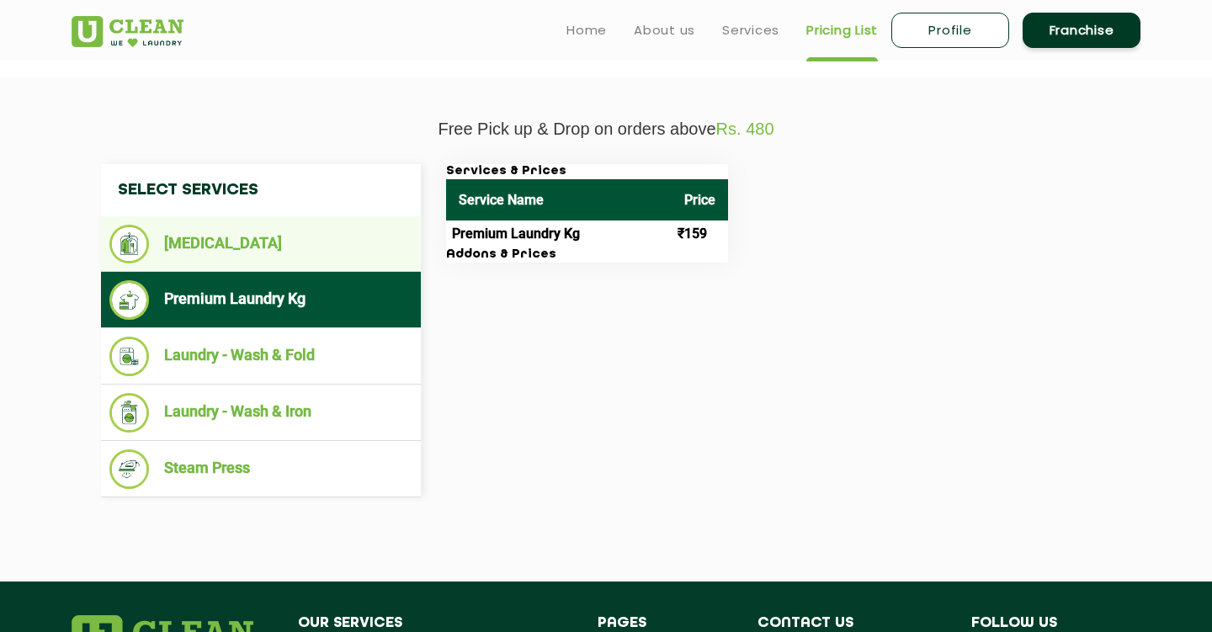
scroll to position [497, 0]
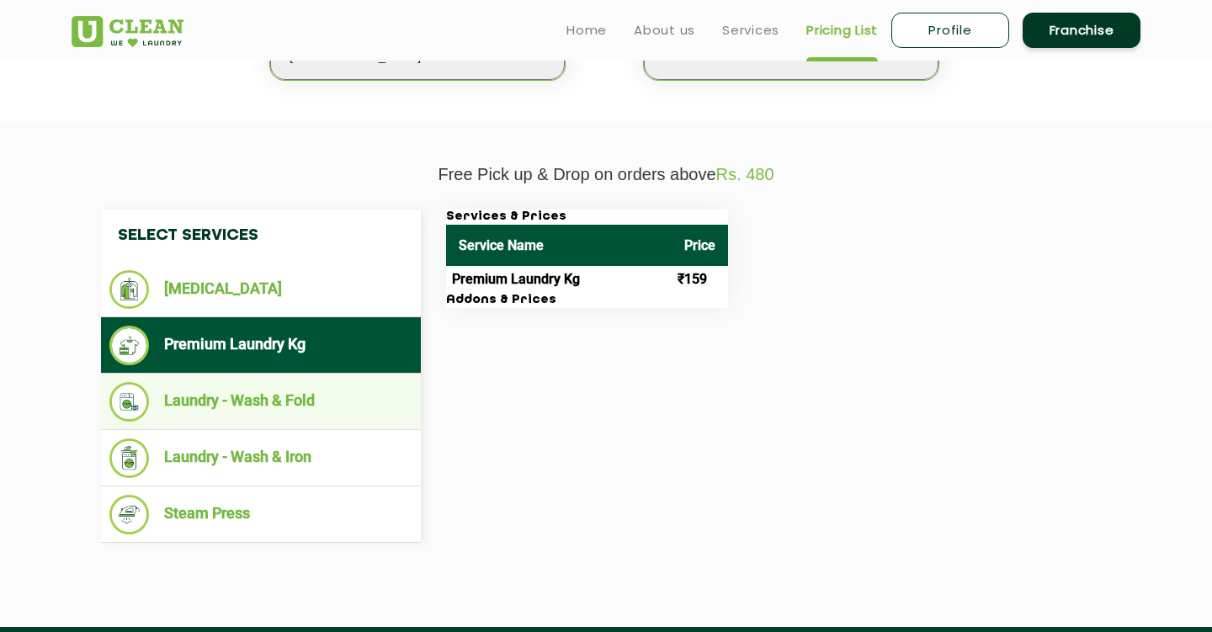
click at [342, 374] on ul "Laundry - Wash & Fold" at bounding box center [261, 402] width 320 height 56
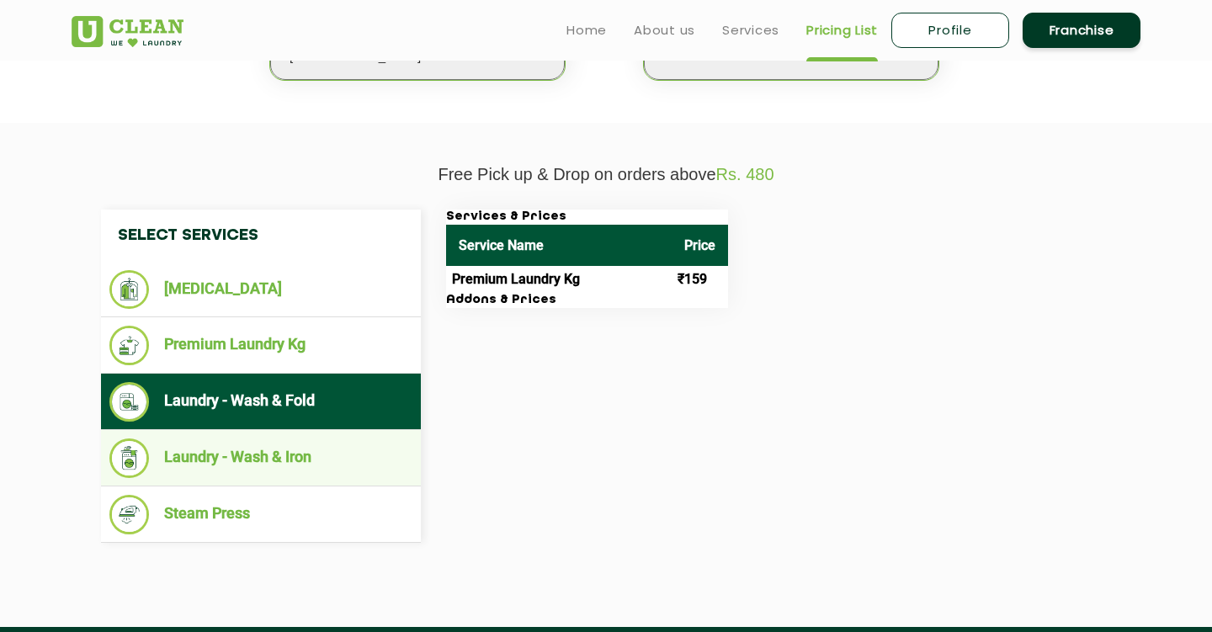
click at [339, 461] on li "Laundry - Wash & Iron" at bounding box center [260, 459] width 303 height 40
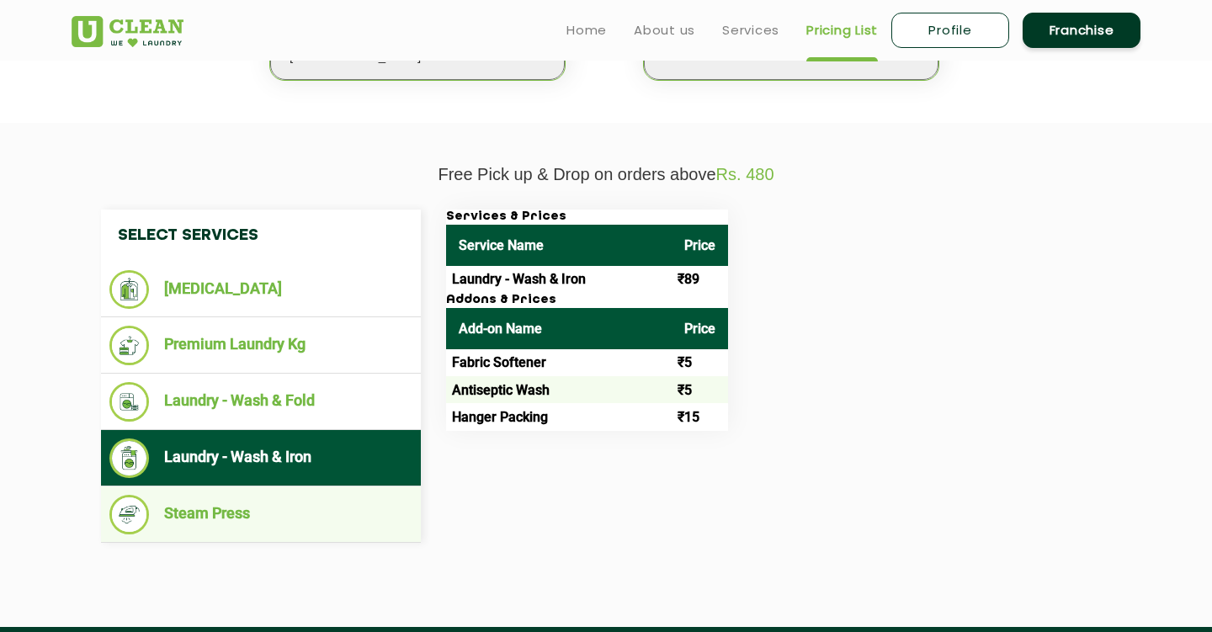
click at [332, 508] on li "Steam Press" at bounding box center [260, 515] width 303 height 40
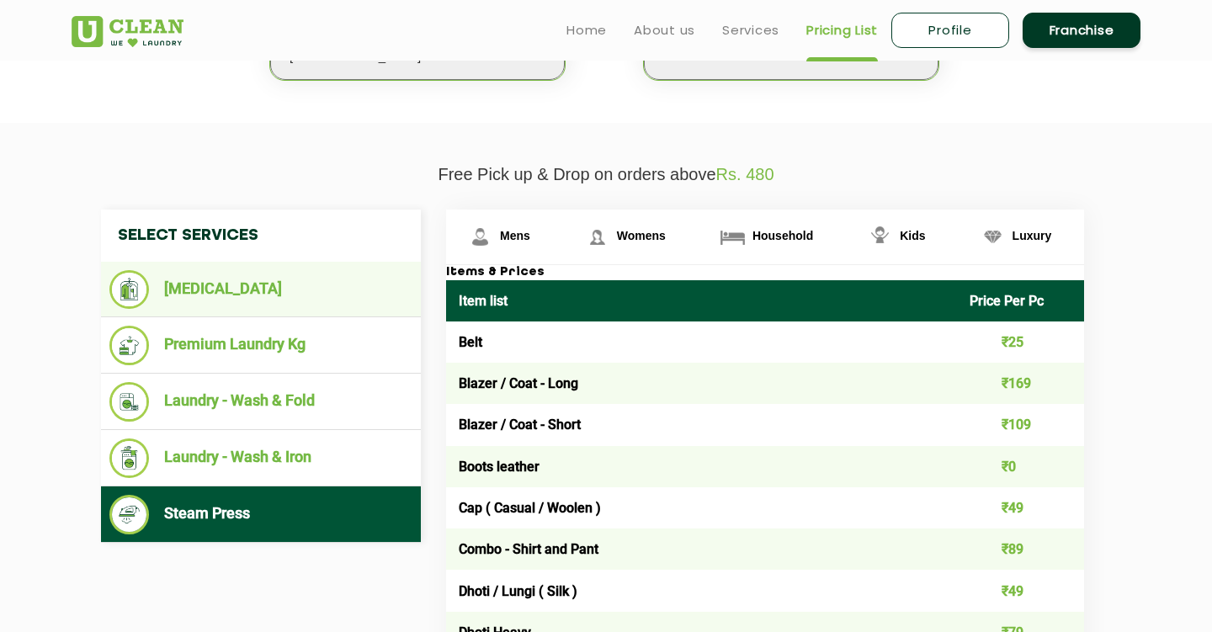
click at [296, 262] on ul "[MEDICAL_DATA]" at bounding box center [261, 290] width 320 height 56
